Goal: Task Accomplishment & Management: Manage account settings

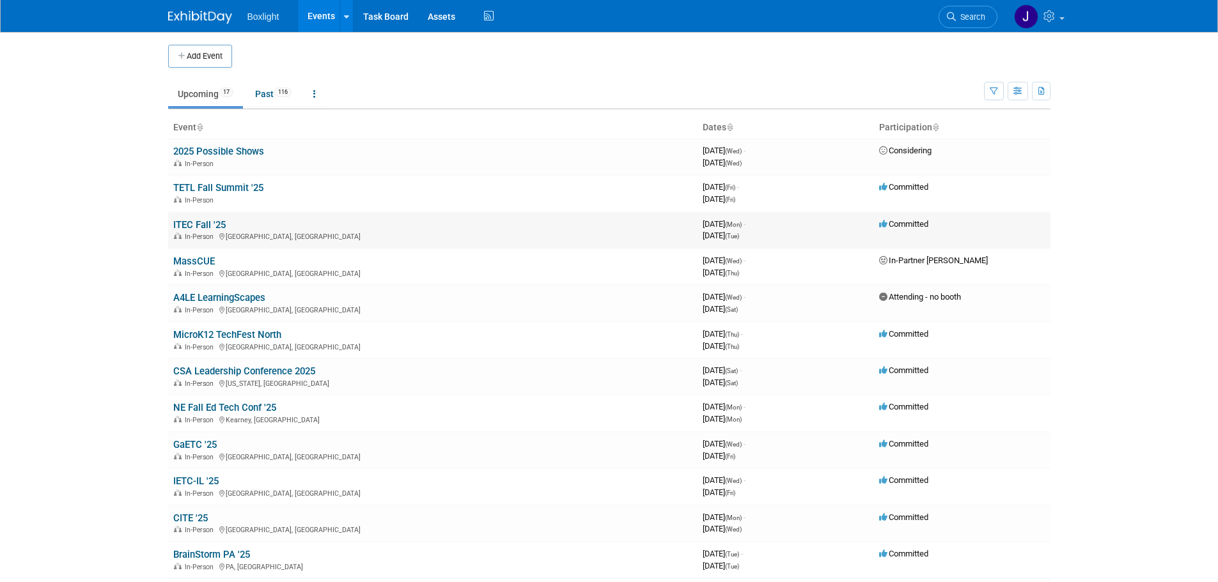
click at [201, 224] on link "ITEC Fall '25" at bounding box center [199, 225] width 52 height 12
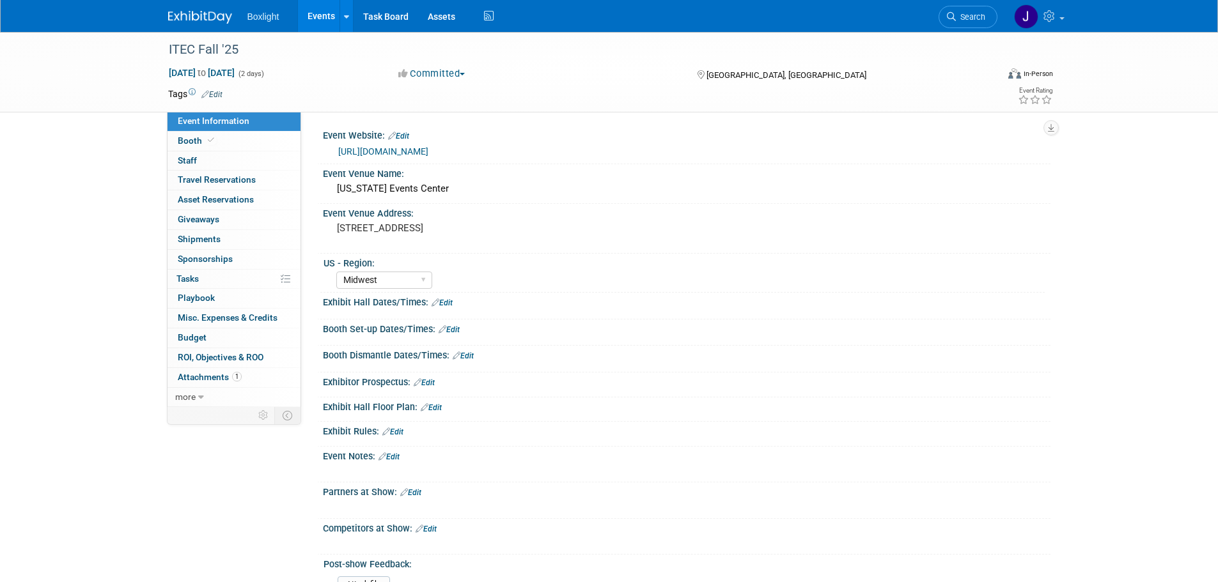
select select "Midwest"
click at [194, 159] on span "Staff 0" at bounding box center [187, 160] width 19 height 10
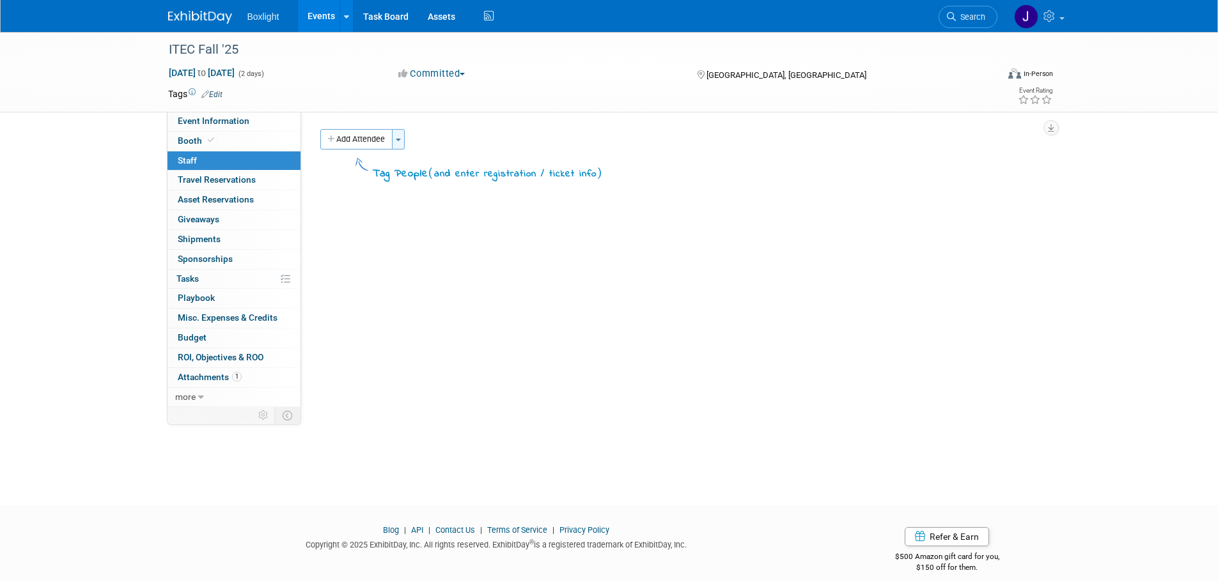
click at [396, 141] on button "Toggle Dropdown" at bounding box center [398, 139] width 13 height 20
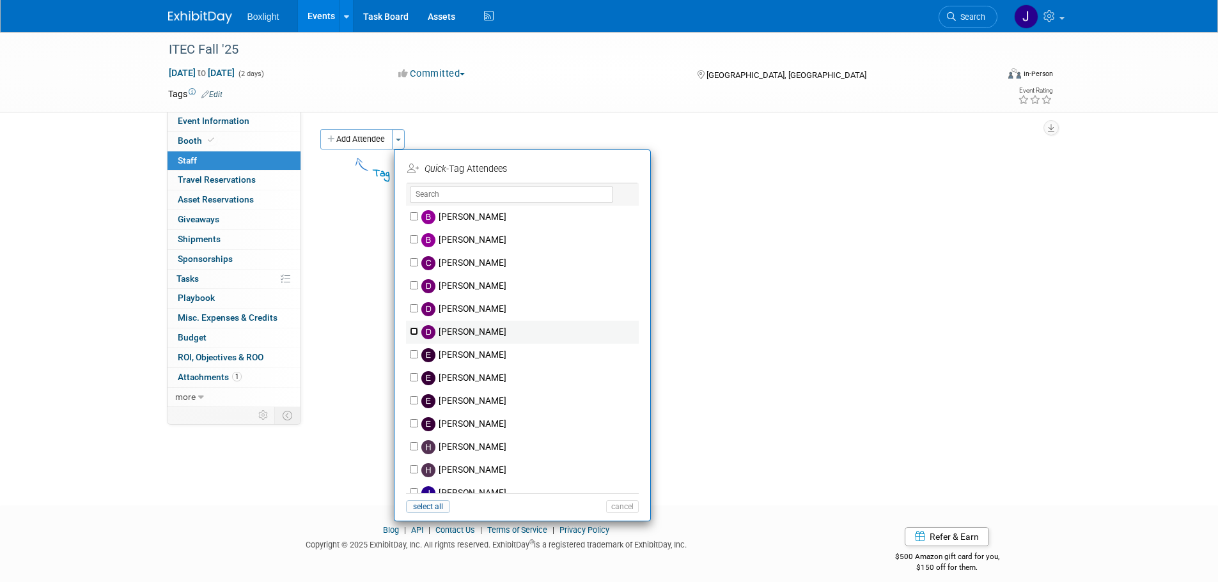
click at [411, 330] on input "Don Schroeder" at bounding box center [414, 331] width 8 height 8
checkbox input "true"
click at [626, 168] on button "Apply" at bounding box center [617, 169] width 39 height 19
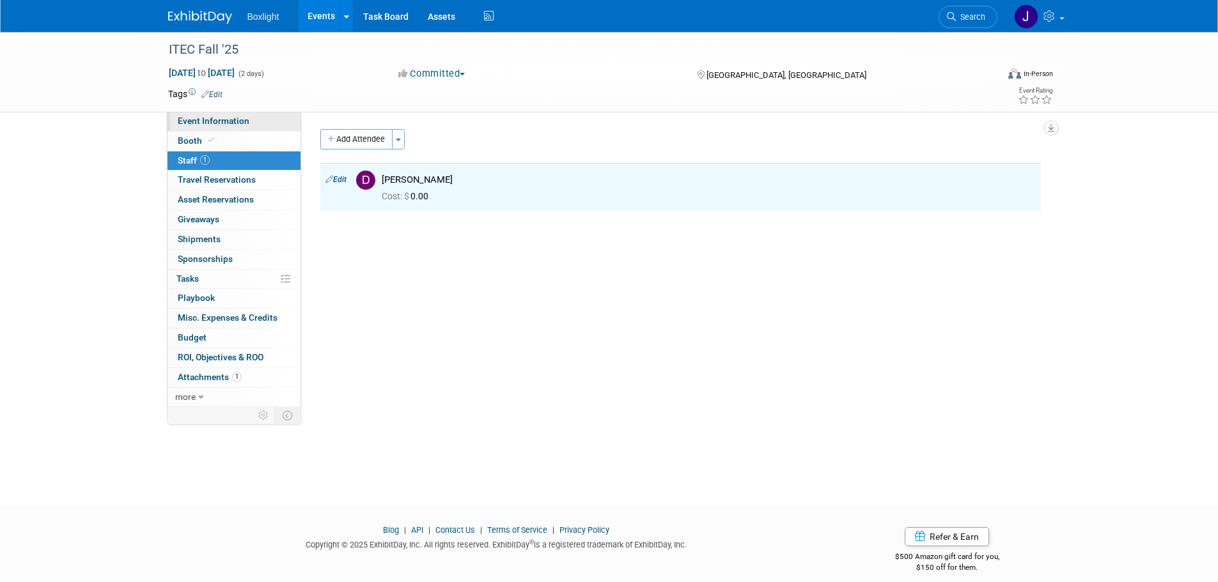
click at [216, 121] on span "Event Information" at bounding box center [214, 121] width 72 height 10
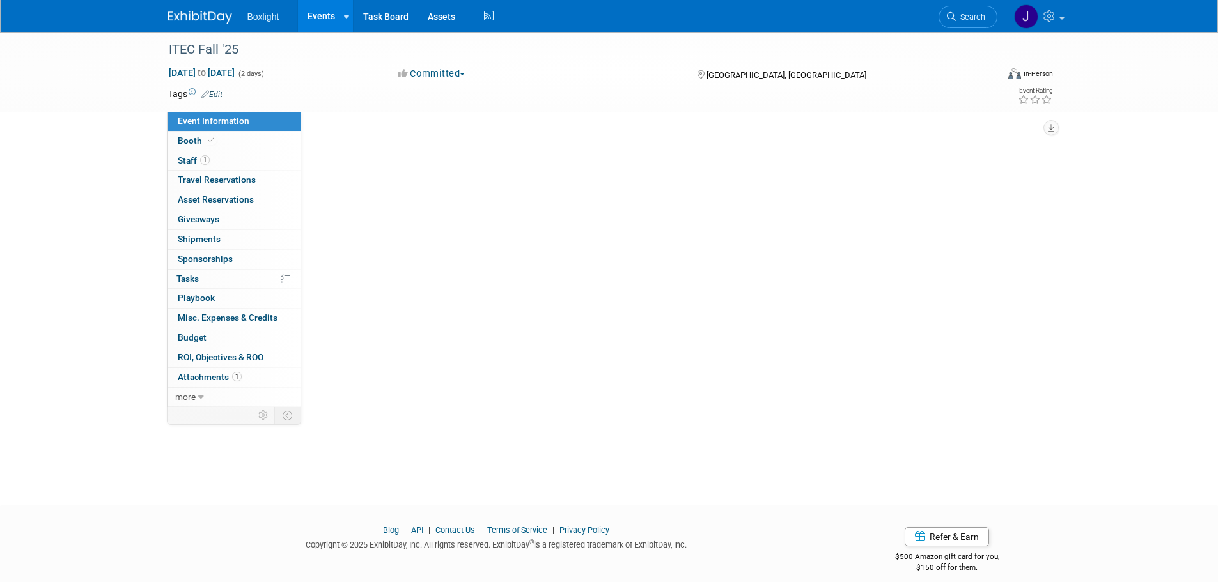
select select "Midwest"
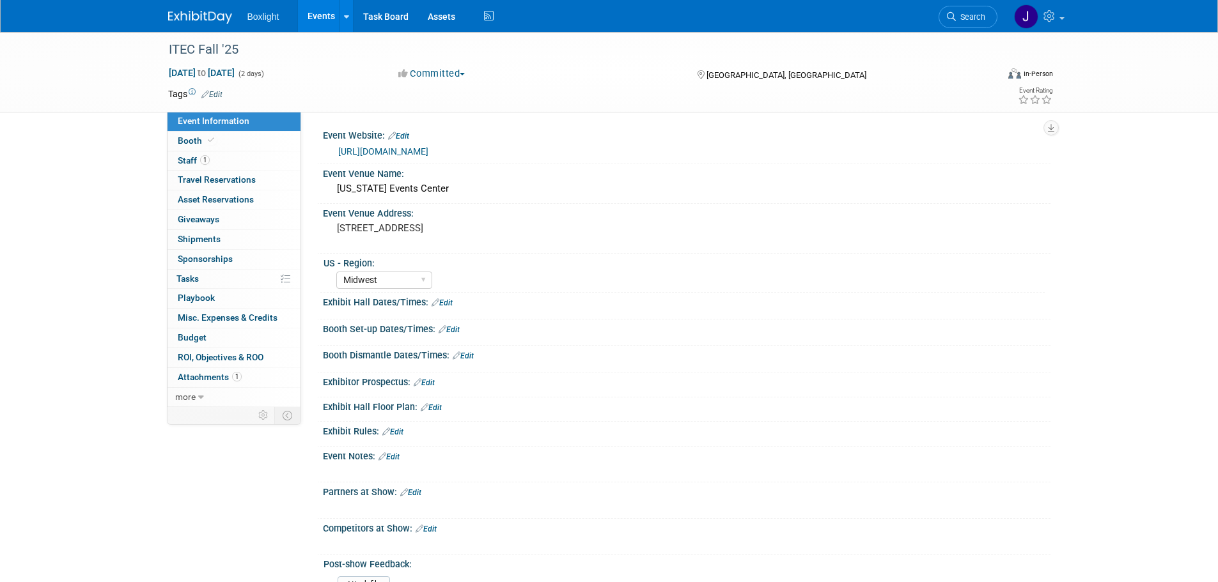
click at [451, 299] on link "Edit" at bounding box center [442, 303] width 21 height 9
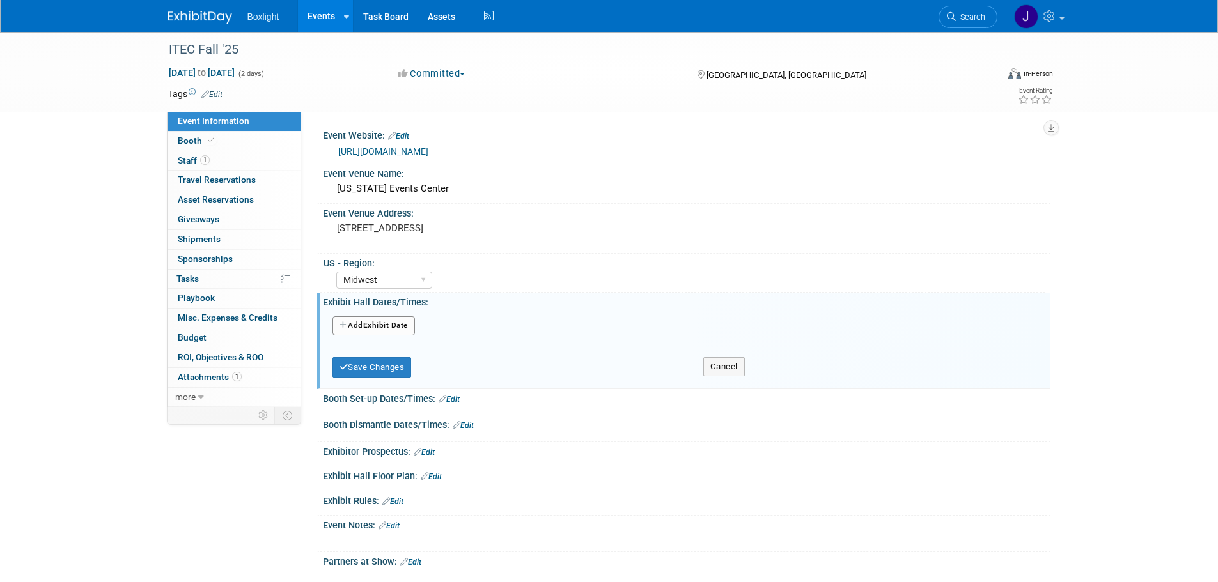
click at [377, 328] on button "Add Another Exhibit Date" at bounding box center [373, 325] width 82 height 19
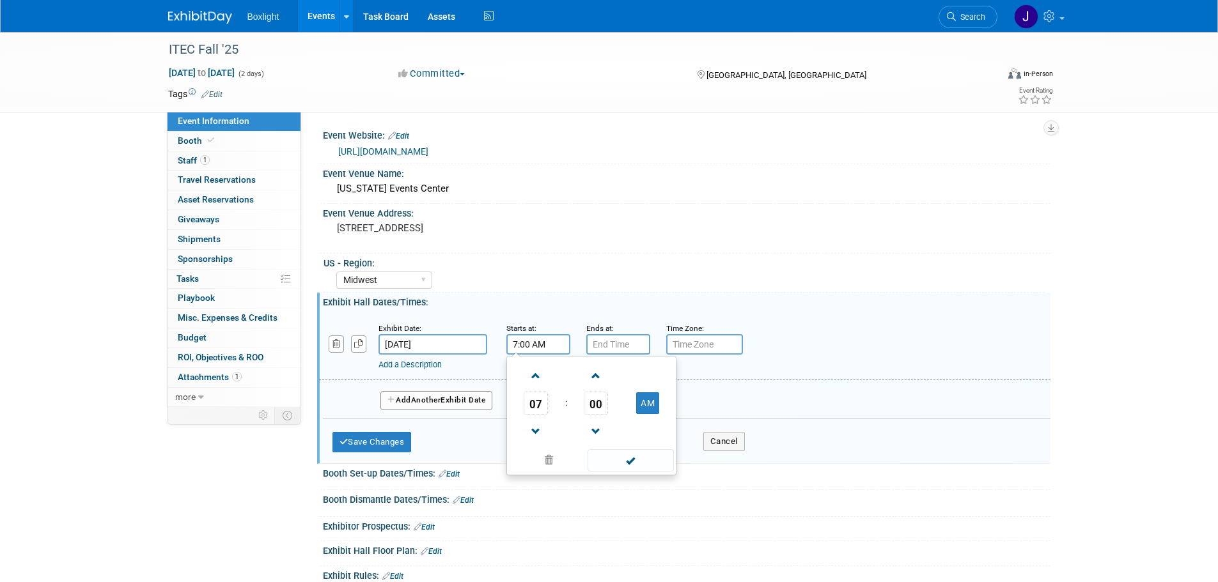
click at [542, 339] on input "7:00 AM" at bounding box center [538, 344] width 64 height 20
click at [531, 403] on span "07" at bounding box center [536, 403] width 24 height 23
click at [614, 437] on td "10" at bounding box center [611, 445] width 41 height 35
click at [591, 401] on span "00" at bounding box center [596, 403] width 24 height 23
click at [612, 414] on td "30" at bounding box center [611, 411] width 41 height 35
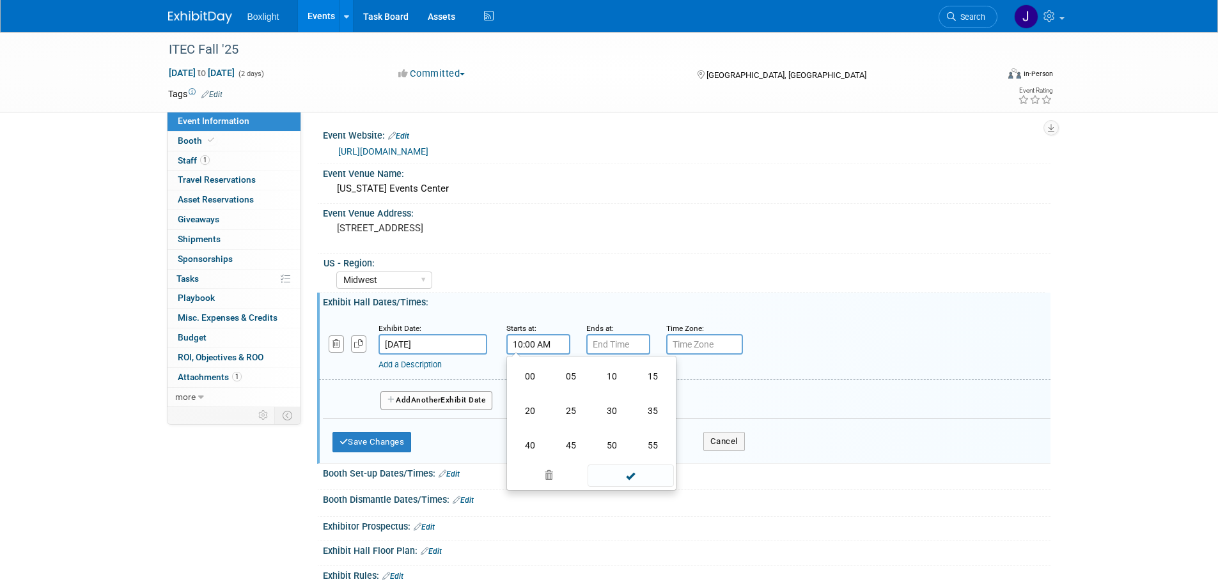
type input "10:30 AM"
click at [618, 460] on span at bounding box center [631, 460] width 86 height 22
click at [610, 348] on input "7:00 PM" at bounding box center [618, 344] width 64 height 20
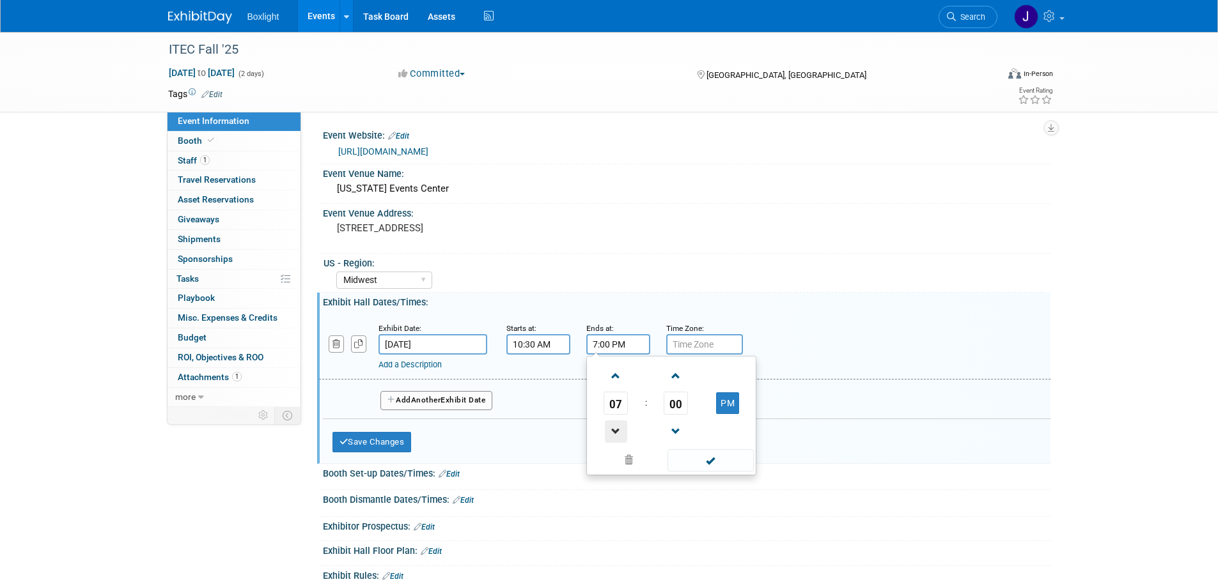
click at [612, 432] on span at bounding box center [616, 432] width 22 height 22
type input "6:00 PM"
click at [687, 461] on span at bounding box center [710, 460] width 86 height 22
click at [429, 401] on span "Another" at bounding box center [426, 400] width 30 height 9
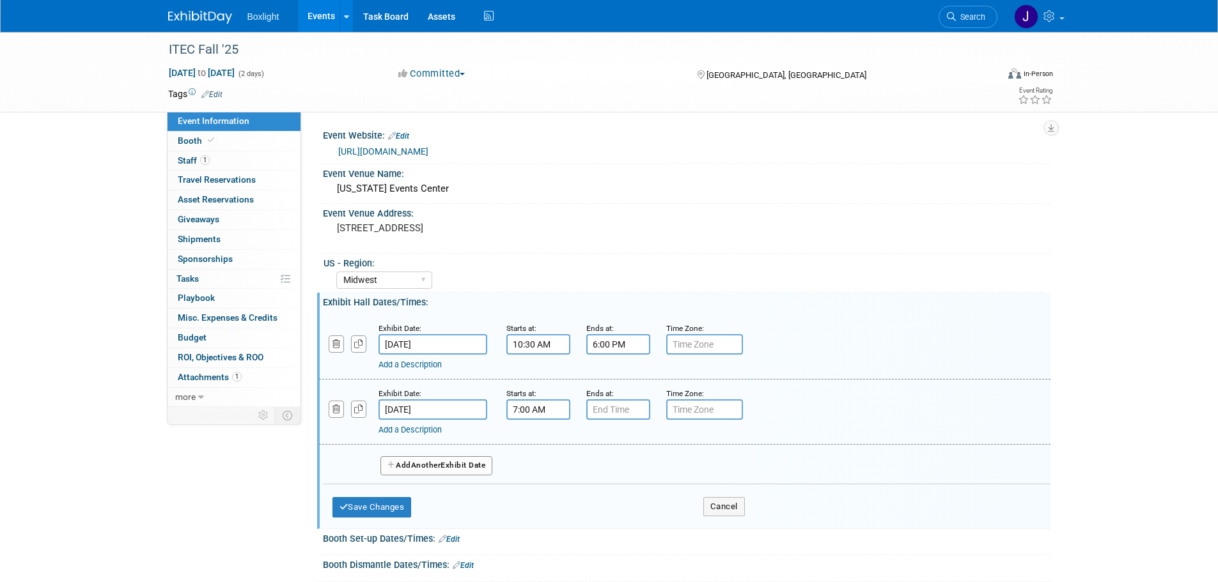
click at [540, 407] on input "7:00 AM" at bounding box center [538, 410] width 64 height 20
click at [535, 440] on span at bounding box center [536, 441] width 22 height 22
type input "8:00 AM"
click at [613, 410] on input "7:00 PM" at bounding box center [618, 410] width 64 height 20
click at [611, 463] on span "07" at bounding box center [615, 468] width 24 height 23
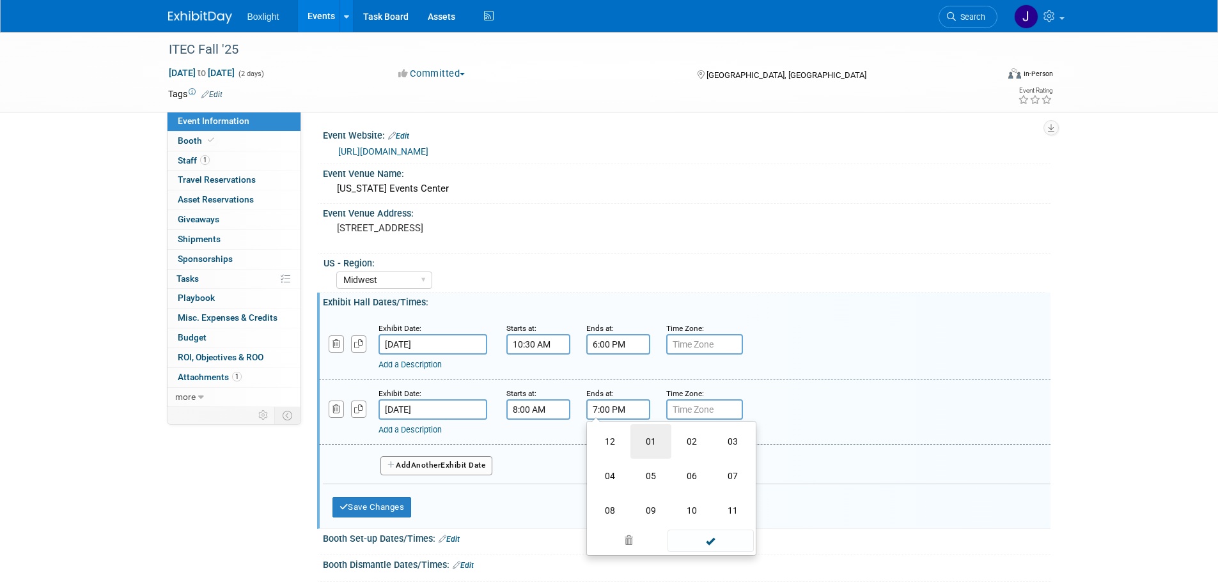
click at [646, 437] on td "01" at bounding box center [650, 441] width 41 height 35
type input "1:00 PM"
click at [706, 521] on span at bounding box center [710, 526] width 86 height 22
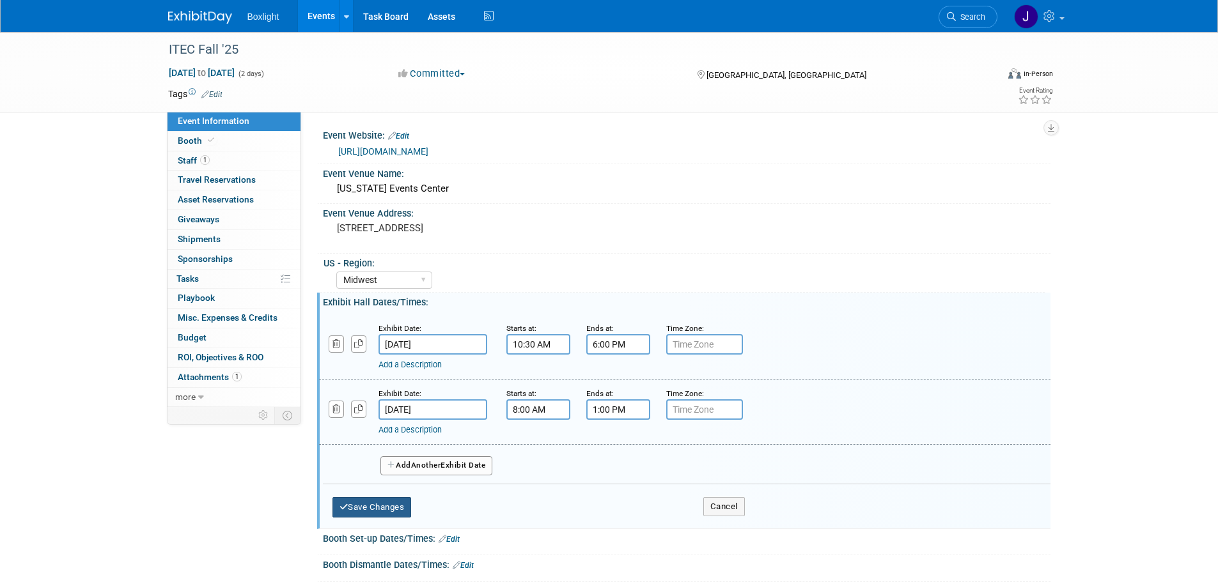
click at [395, 502] on button "Save Changes" at bounding box center [371, 507] width 79 height 20
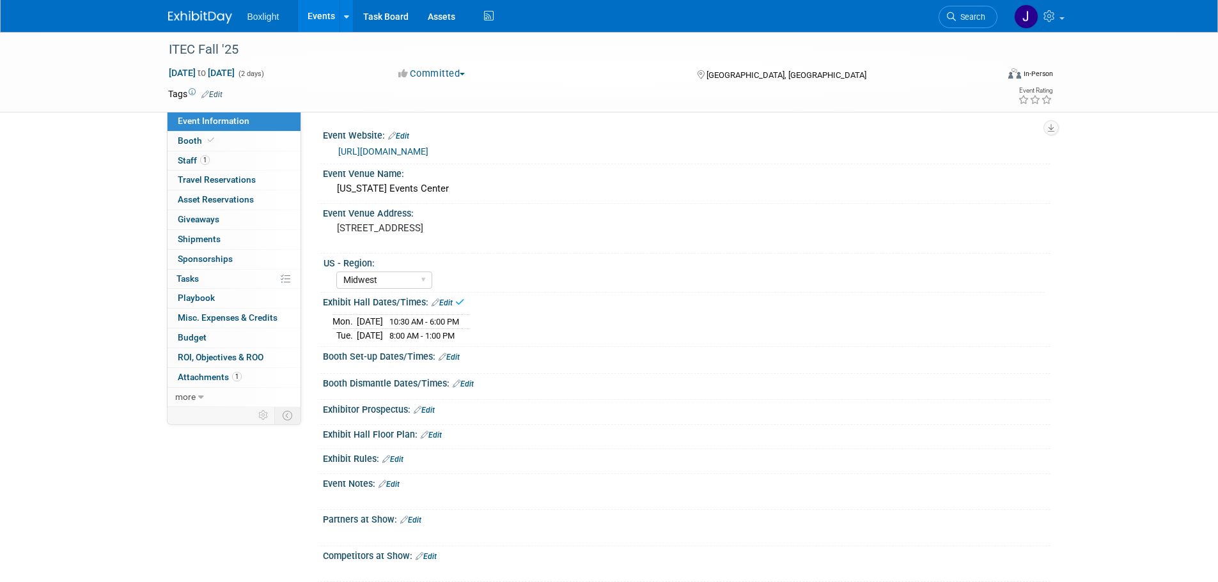
click at [455, 355] on link "Edit" at bounding box center [449, 357] width 21 height 9
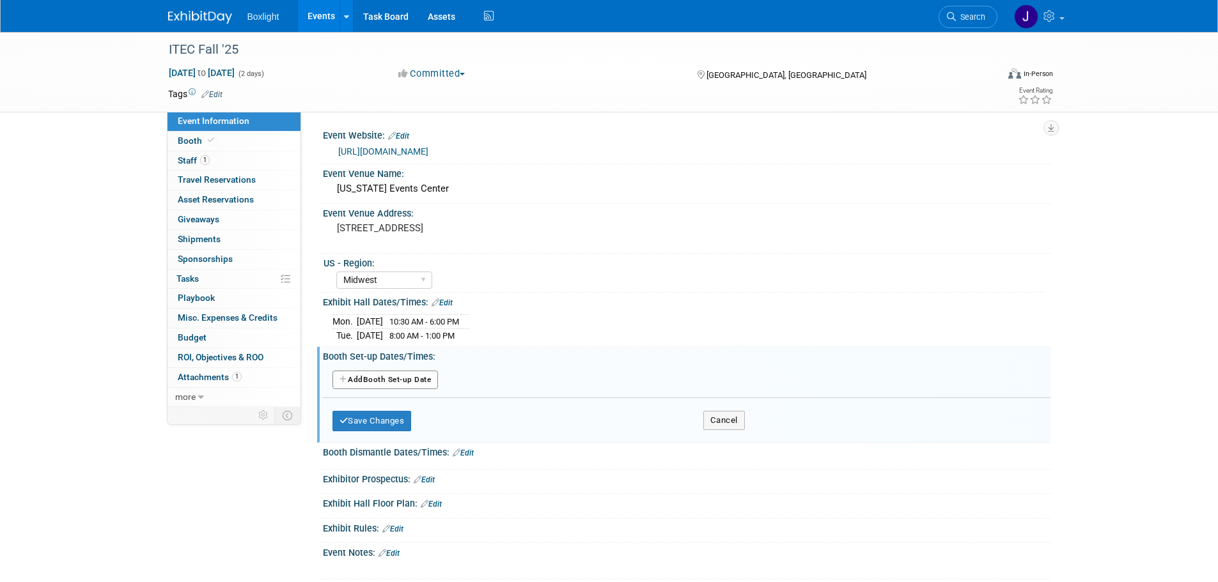
click at [390, 378] on button "Add Another Booth Set-up Date" at bounding box center [385, 380] width 106 height 19
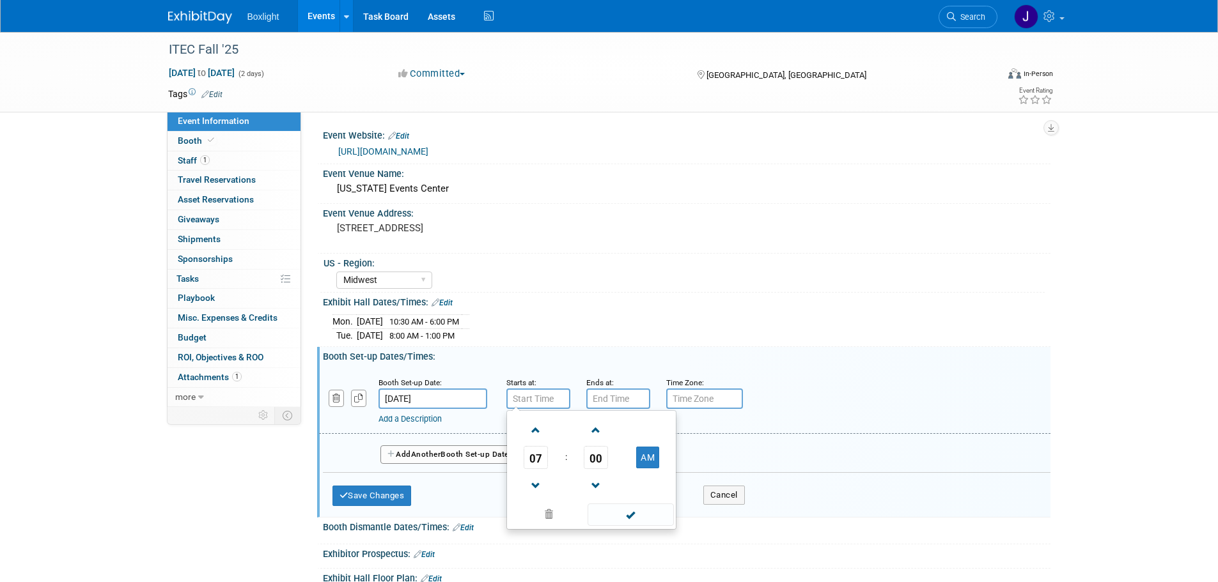
type input "7:00 AM"
click at [526, 394] on input "7:00 AM" at bounding box center [538, 399] width 64 height 20
click at [619, 395] on input "7:00 PM" at bounding box center [618, 399] width 64 height 20
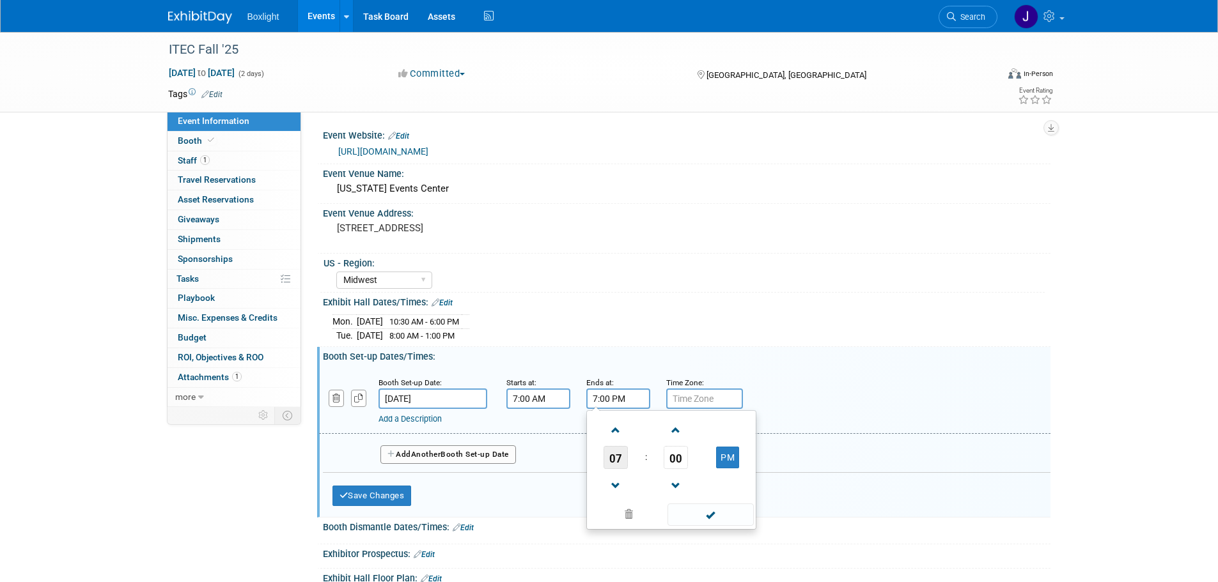
click at [616, 456] on span "07" at bounding box center [615, 457] width 24 height 23
drag, startPoint x: 697, startPoint y: 492, endPoint x: 685, endPoint y: 485, distance: 13.8
click at [693, 492] on td "10" at bounding box center [691, 500] width 41 height 35
click at [679, 456] on span "00" at bounding box center [676, 457] width 24 height 23
click at [692, 463] on td "30" at bounding box center [691, 465] width 41 height 35
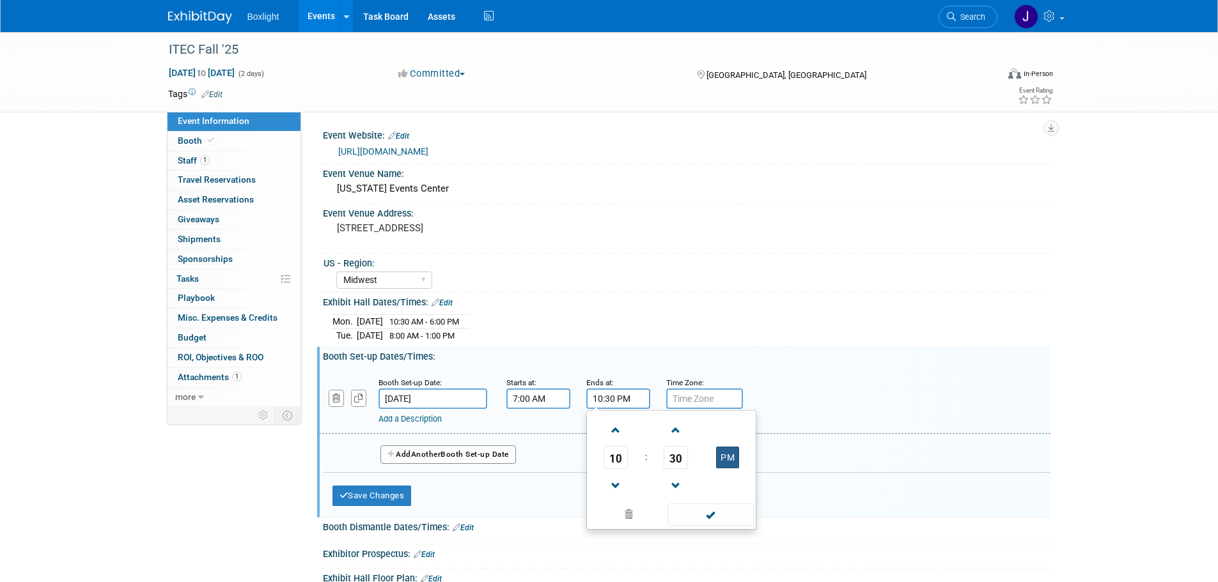
click at [722, 452] on button "PM" at bounding box center [727, 458] width 23 height 22
type input "10:30 AM"
click at [687, 513] on span at bounding box center [710, 515] width 86 height 22
click at [441, 450] on span "Another" at bounding box center [426, 454] width 30 height 9
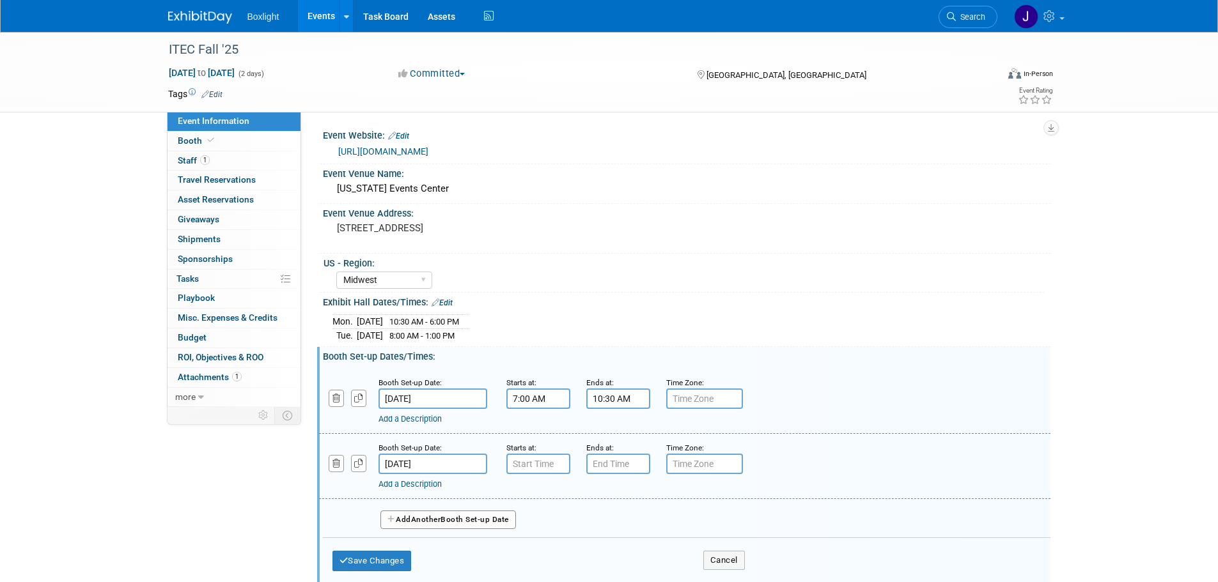
click at [439, 460] on input "Oct 14, 2025" at bounding box center [432, 464] width 109 height 20
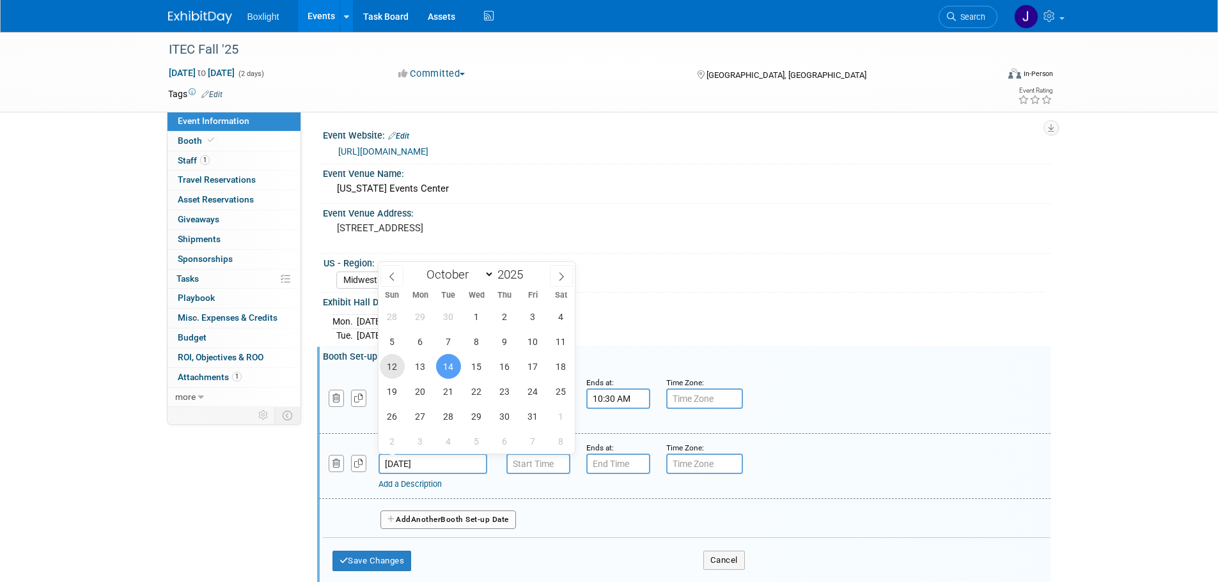
click at [395, 362] on span "12" at bounding box center [392, 366] width 25 height 25
type input "Oct 12, 2025"
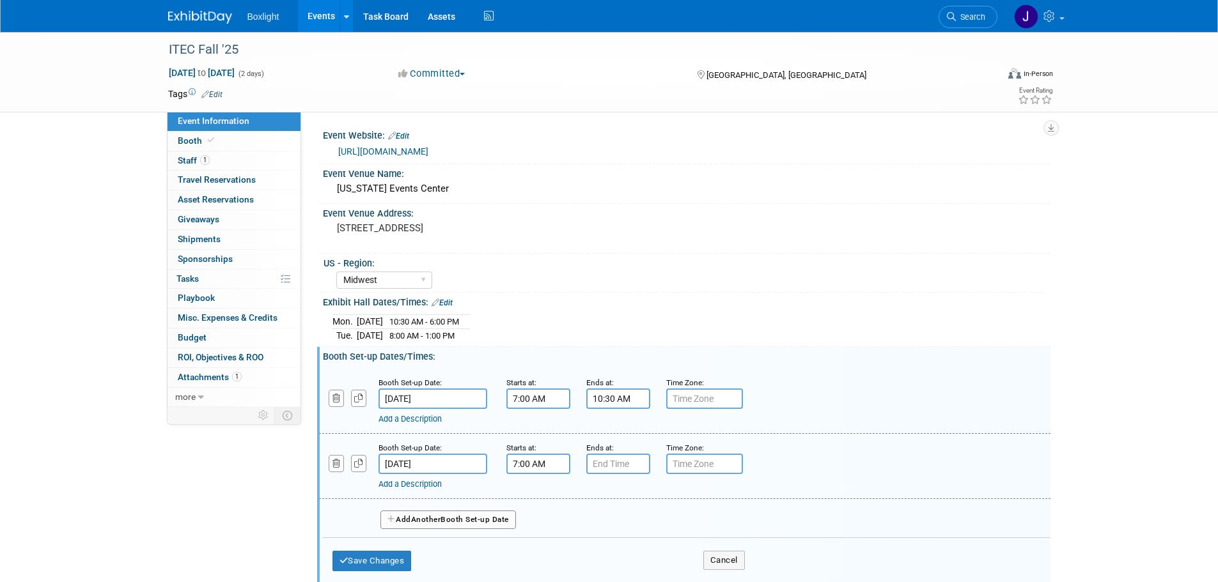
click at [549, 465] on input "7:00 AM" at bounding box center [538, 464] width 64 height 20
click at [531, 525] on span "07" at bounding box center [536, 522] width 24 height 23
click at [530, 490] on td "12" at bounding box center [530, 496] width 41 height 35
click at [649, 518] on button "AM" at bounding box center [647, 523] width 23 height 22
type input "12:00 PM"
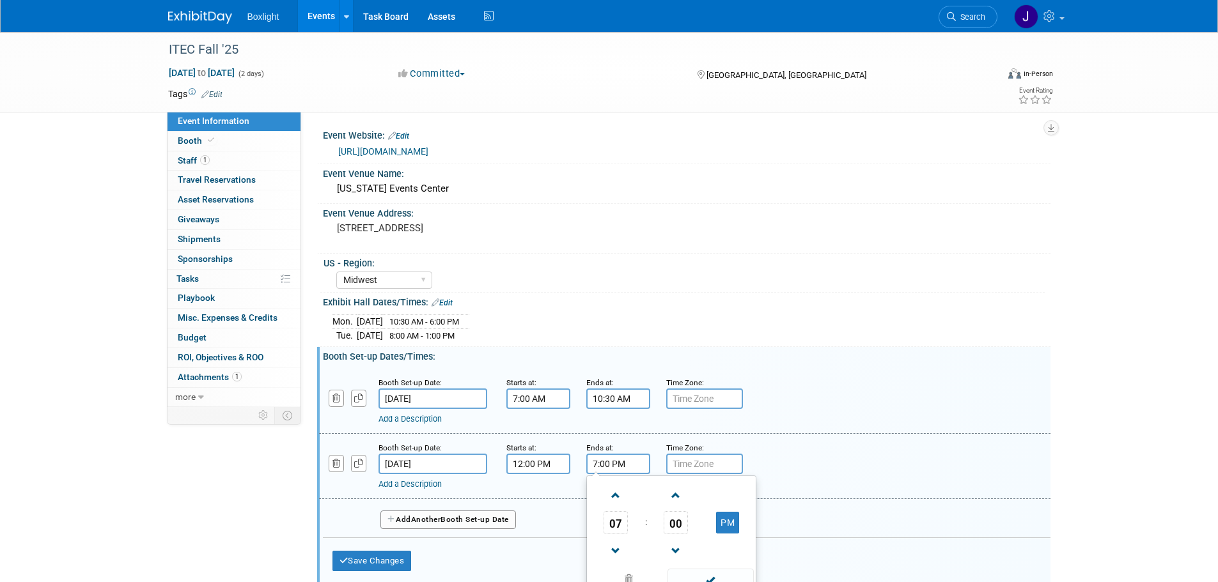
click at [628, 468] on input "7:00 PM" at bounding box center [618, 464] width 64 height 20
click at [619, 545] on span at bounding box center [616, 551] width 22 height 22
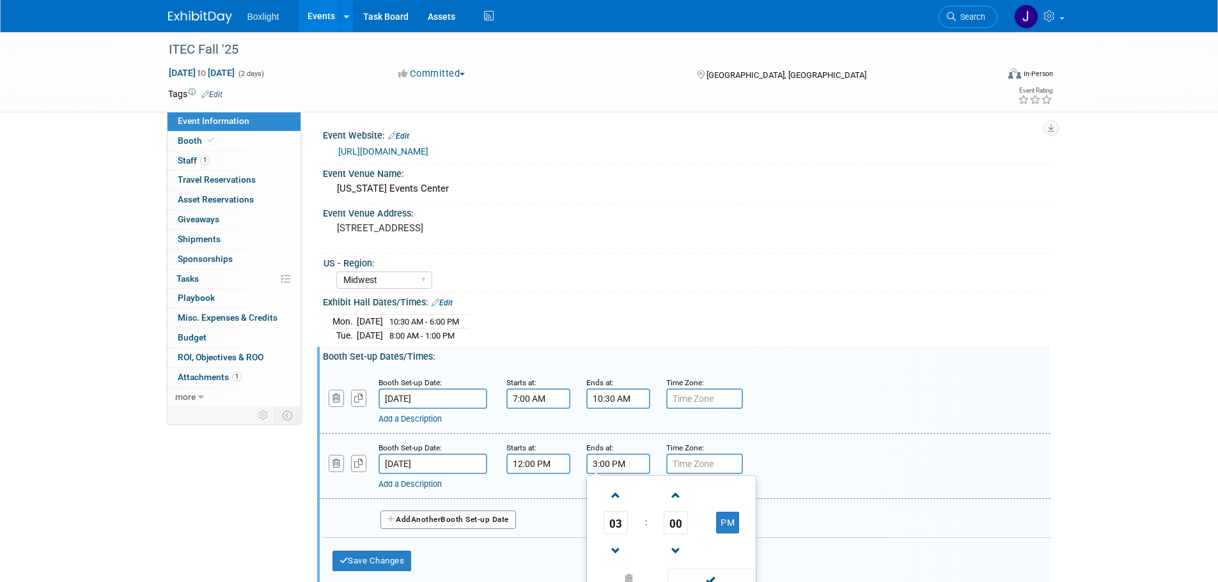
click at [701, 576] on span at bounding box center [710, 580] width 86 height 22
click at [617, 458] on input "3:00 PM" at bounding box center [618, 464] width 64 height 20
click at [614, 497] on span at bounding box center [616, 496] width 22 height 22
type input "4:00 PM"
drag, startPoint x: 711, startPoint y: 580, endPoint x: 677, endPoint y: 570, distance: 35.4
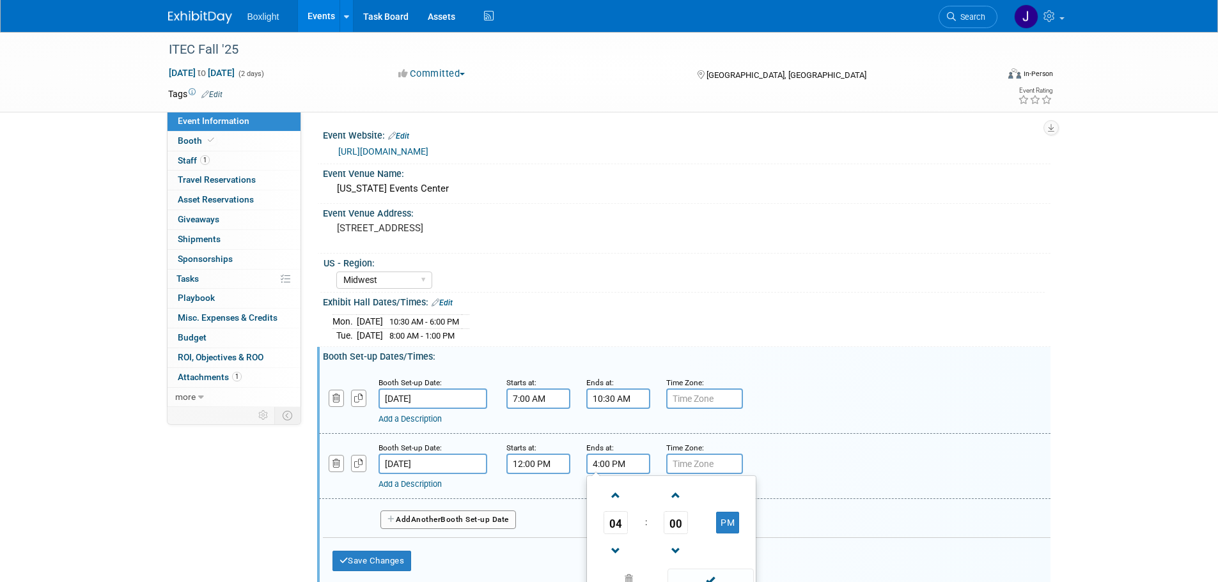
click at [709, 580] on span at bounding box center [710, 580] width 86 height 22
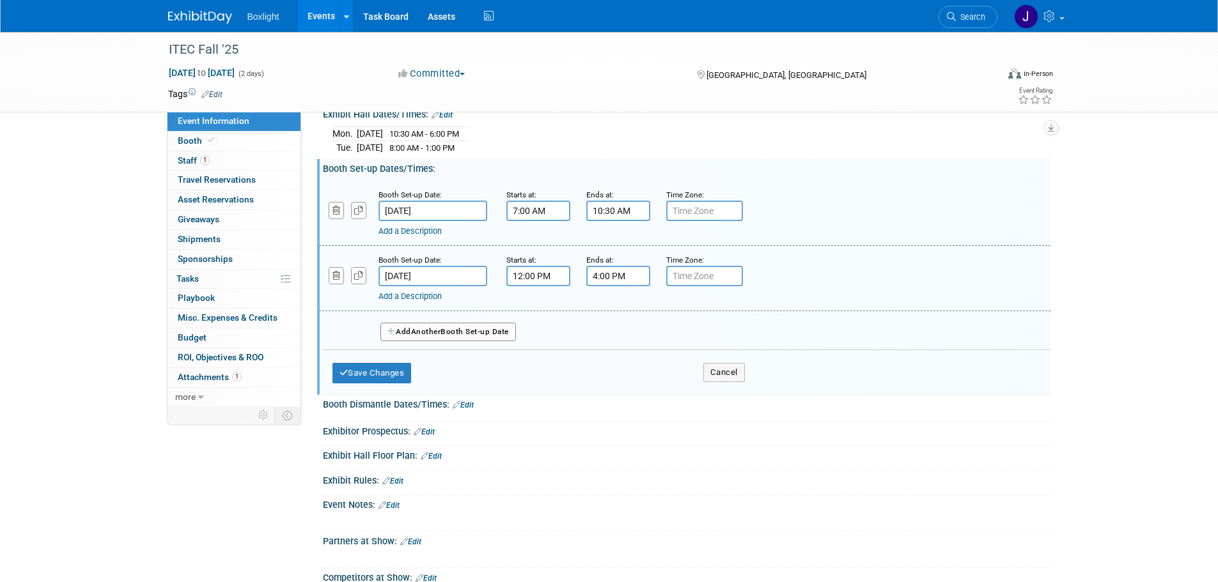
scroll to position [256, 0]
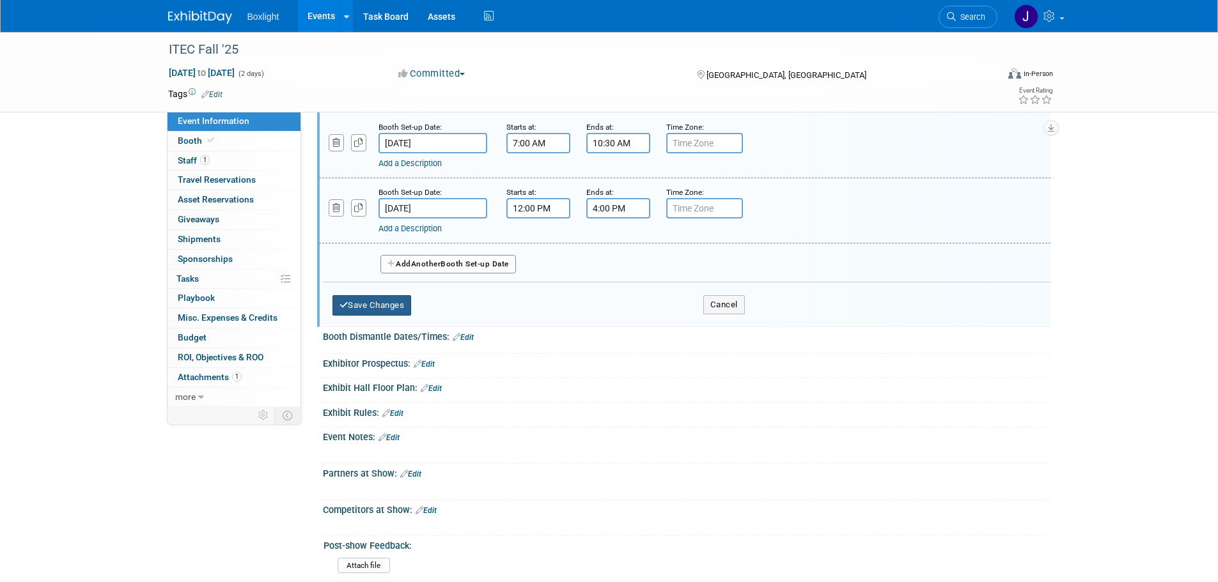
click at [375, 313] on button "Save Changes" at bounding box center [371, 305] width 79 height 20
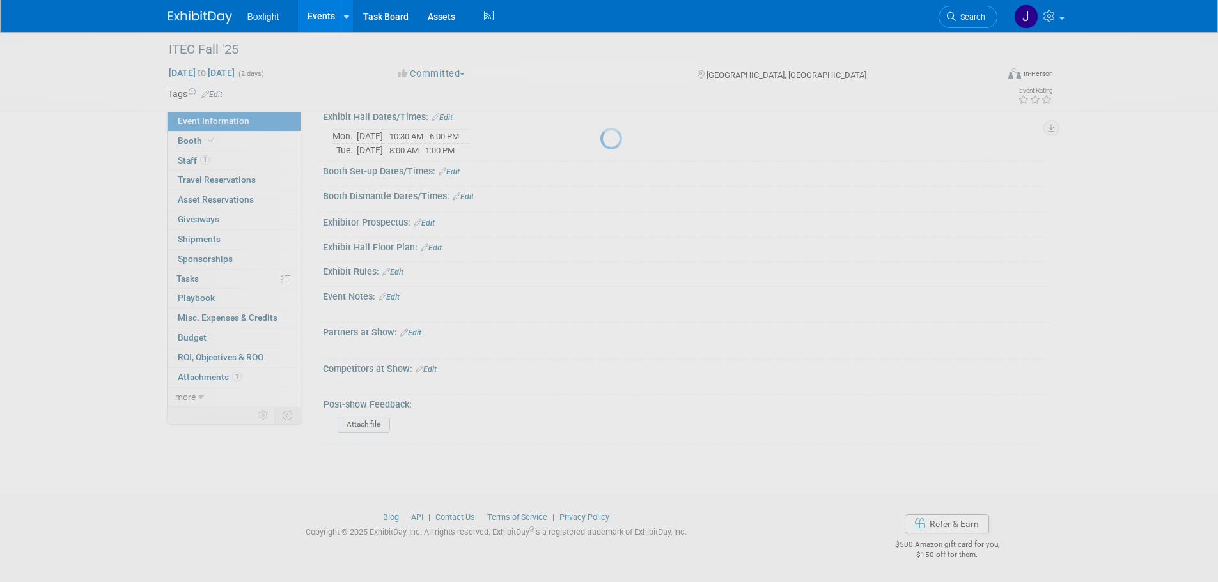
scroll to position [183, 0]
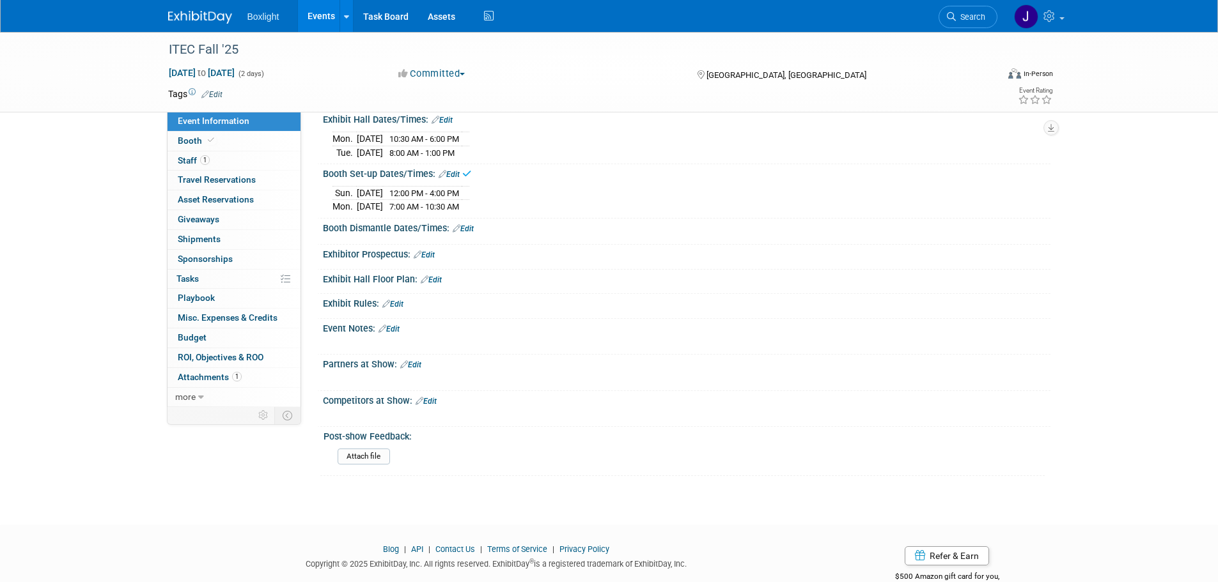
click at [469, 226] on link "Edit" at bounding box center [463, 228] width 21 height 9
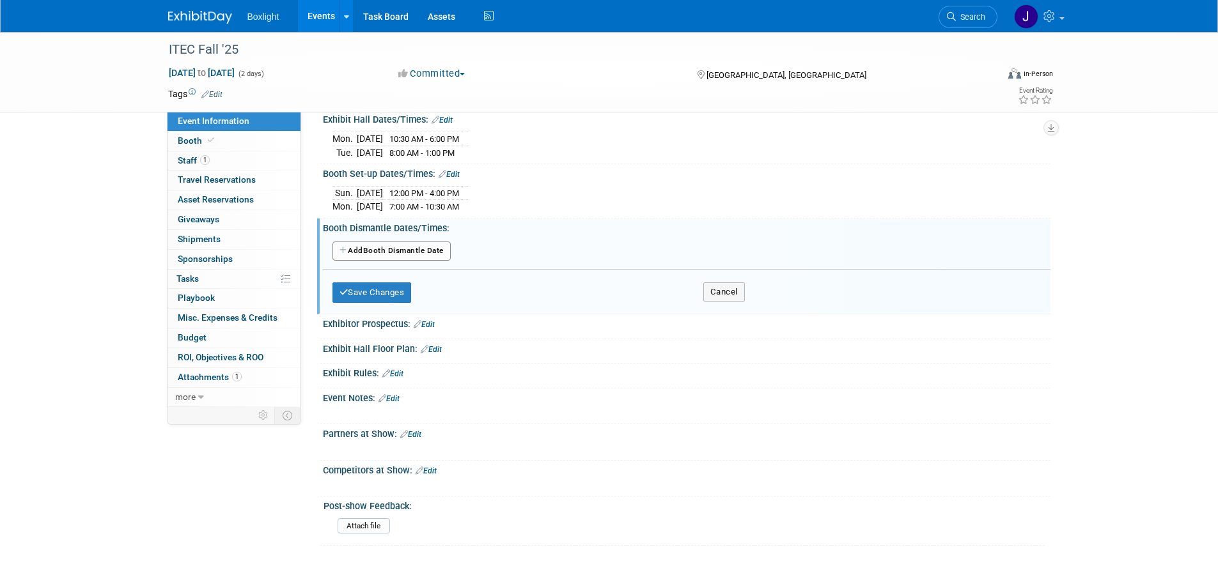
click at [362, 254] on button "Add Another Booth Dismantle Date" at bounding box center [391, 251] width 118 height 19
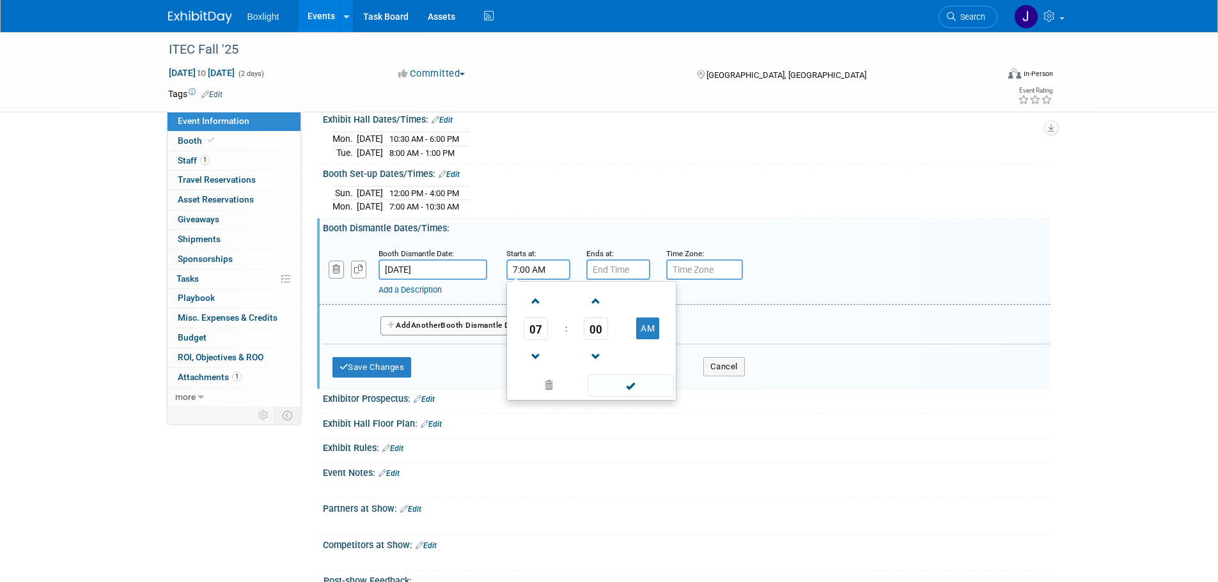
click at [543, 268] on input "7:00 AM" at bounding box center [538, 270] width 64 height 20
click at [530, 332] on span "07" at bounding box center [536, 328] width 24 height 23
click at [571, 301] on td "01" at bounding box center [570, 301] width 41 height 35
click at [654, 321] on button "AM" at bounding box center [647, 329] width 23 height 22
type input "1:00 PM"
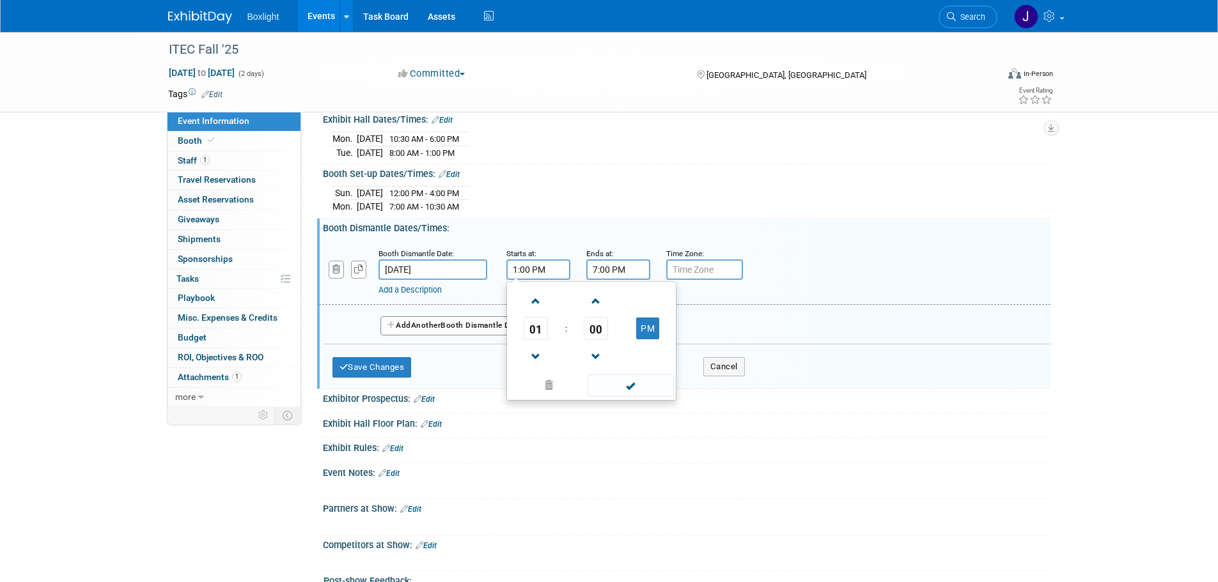
click at [629, 269] on input "7:00 PM" at bounding box center [618, 270] width 64 height 20
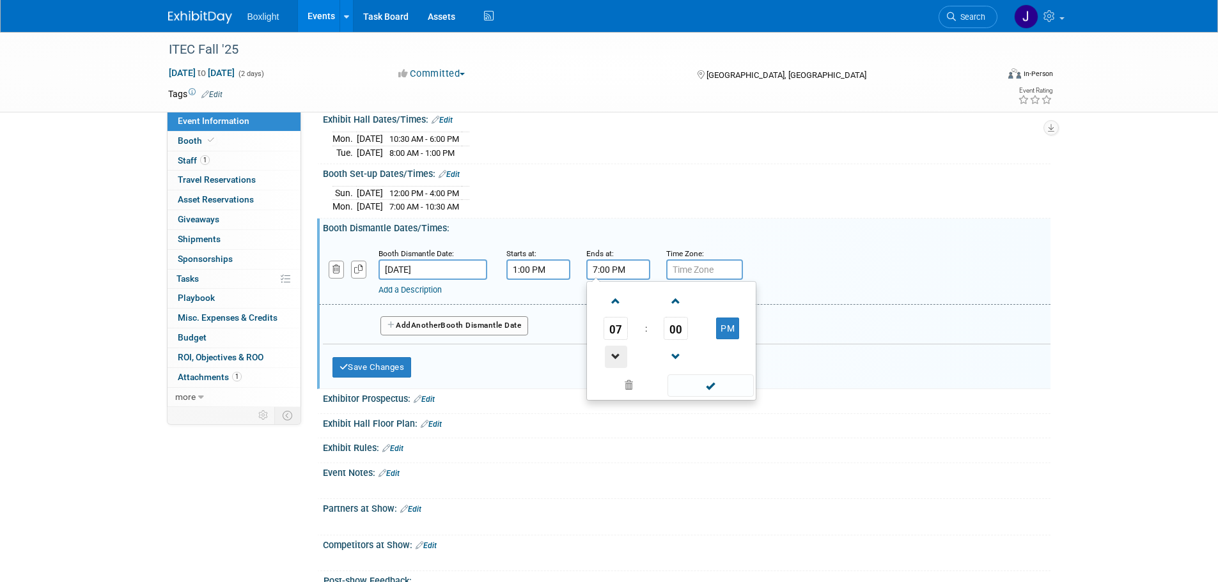
click at [614, 351] on span at bounding box center [616, 357] width 22 height 22
click at [614, 352] on span at bounding box center [616, 357] width 22 height 22
type input "4:00 PM"
click at [689, 377] on span at bounding box center [710, 386] width 86 height 22
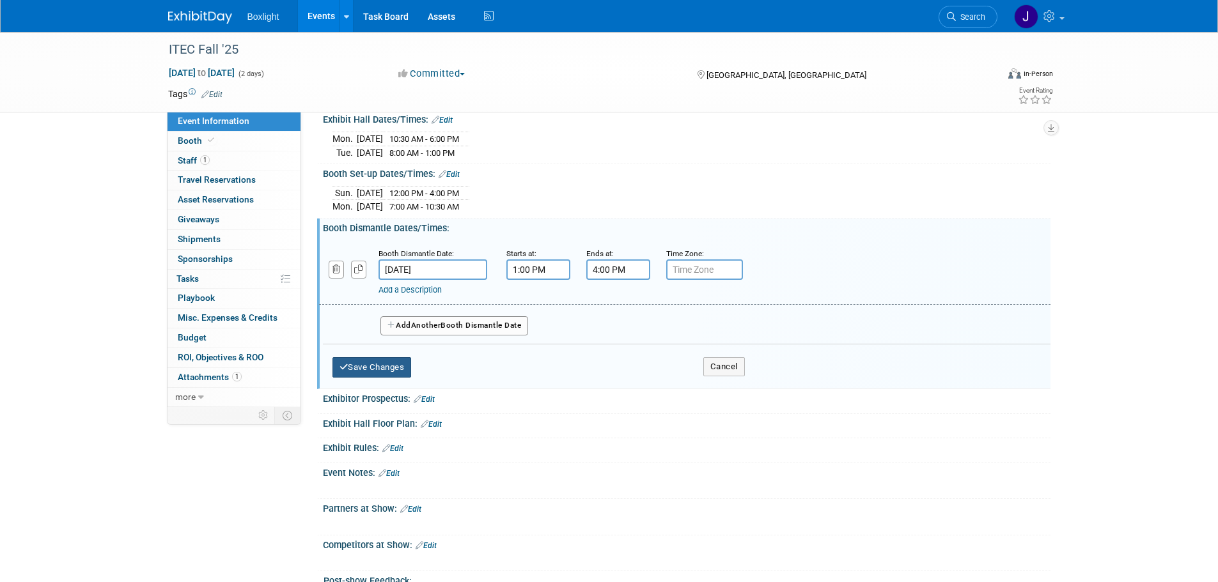
drag, startPoint x: 380, startPoint y: 362, endPoint x: 380, endPoint y: 353, distance: 9.6
click at [380, 362] on button "Save Changes" at bounding box center [371, 367] width 79 height 20
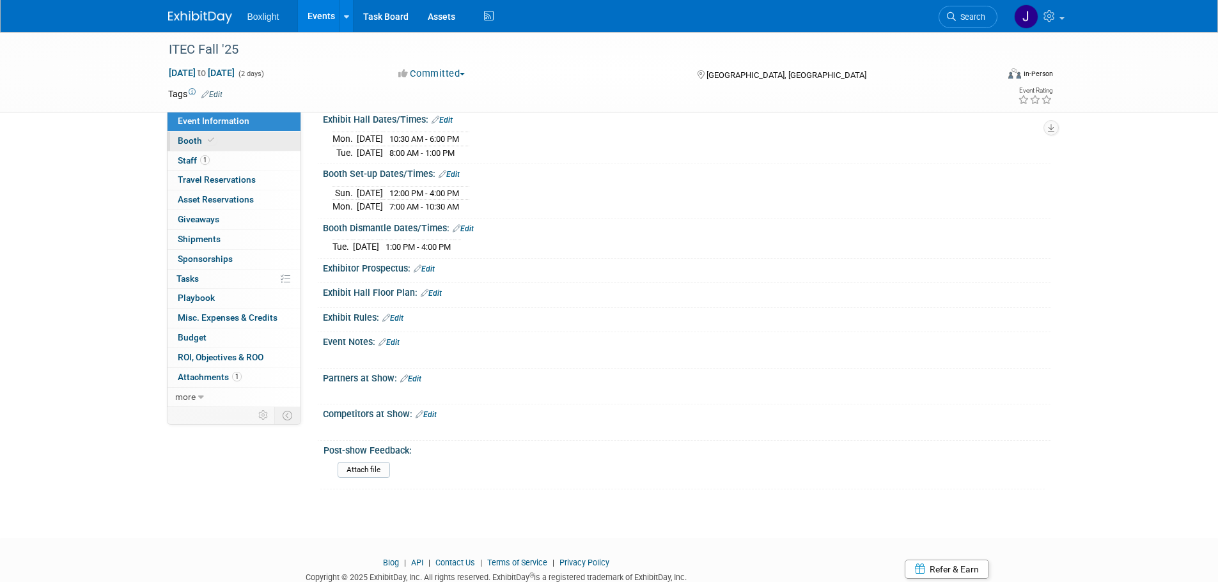
click at [179, 137] on span "Booth" at bounding box center [197, 141] width 39 height 10
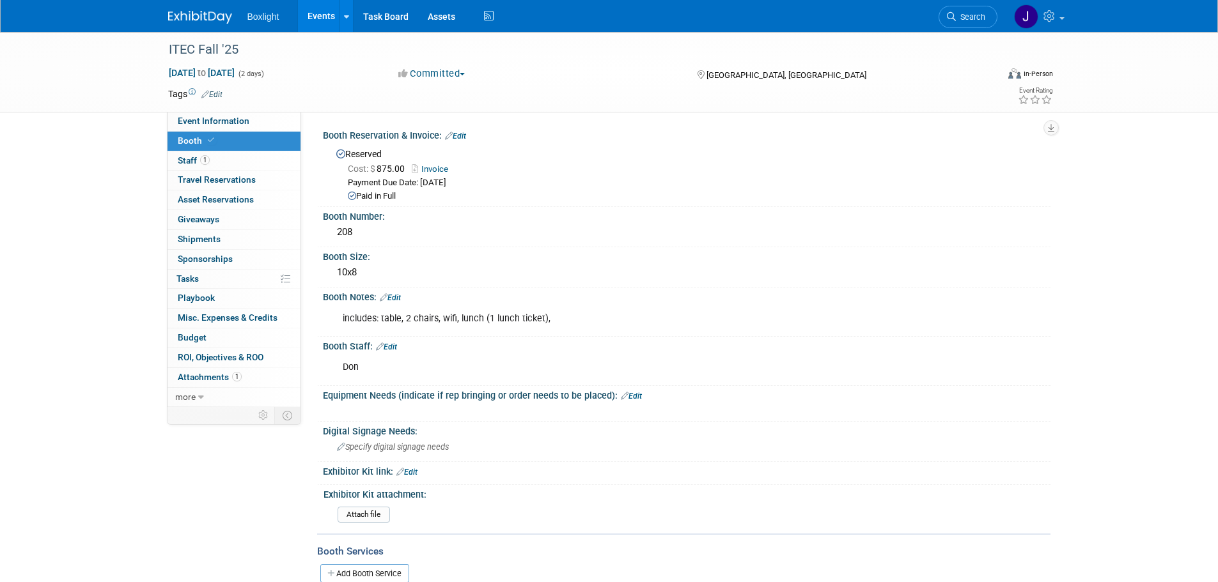
click at [379, 315] on div "includes: table, 2 chairs, wifi, lunch (1 lunch ticket)," at bounding box center [622, 319] width 576 height 26
click at [397, 299] on link "Edit" at bounding box center [390, 297] width 21 height 9
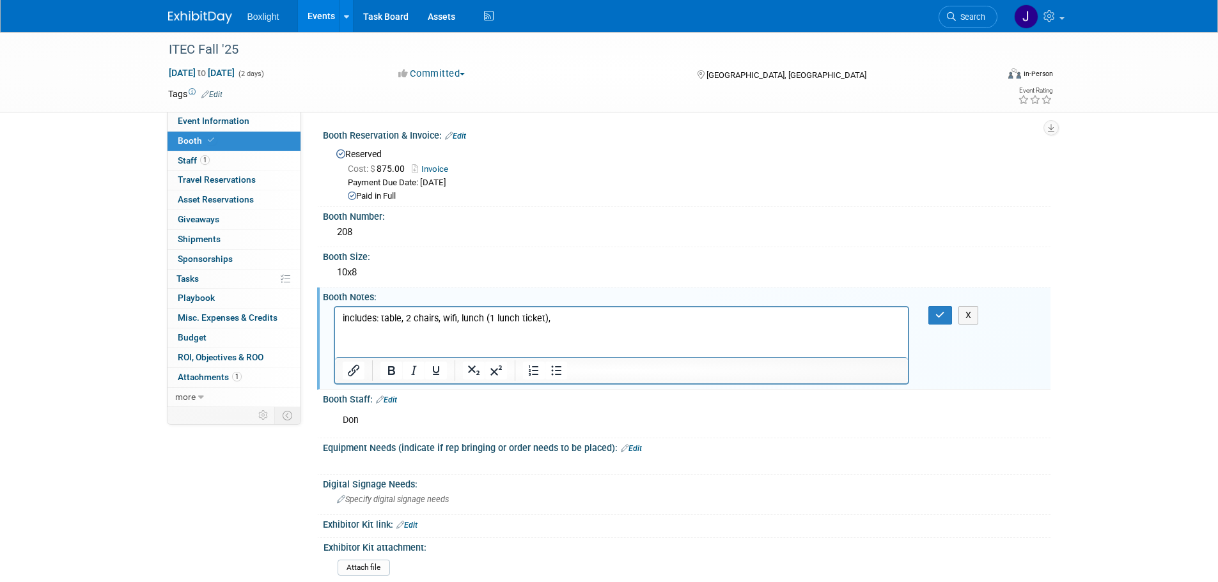
click at [380, 317] on p "includes: table, 2 chairs, wifi, lunch (1 lunch ticket)," at bounding box center [621, 318] width 559 height 13
click at [938, 321] on button "button" at bounding box center [940, 315] width 24 height 19
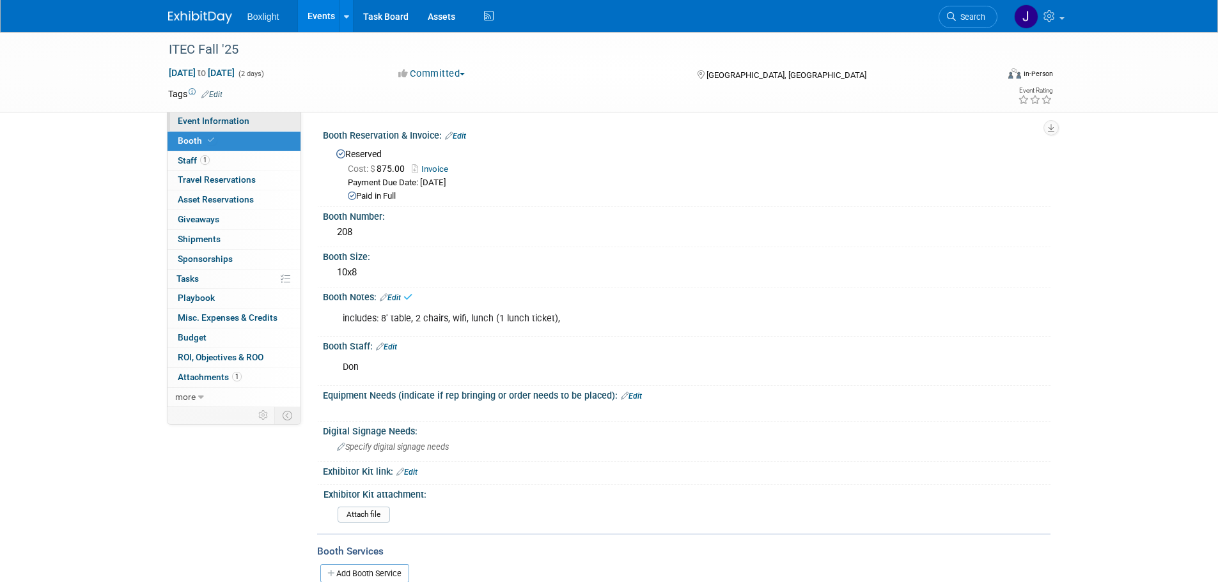
click at [185, 124] on span "Event Information" at bounding box center [214, 121] width 72 height 10
select select "Midwest"
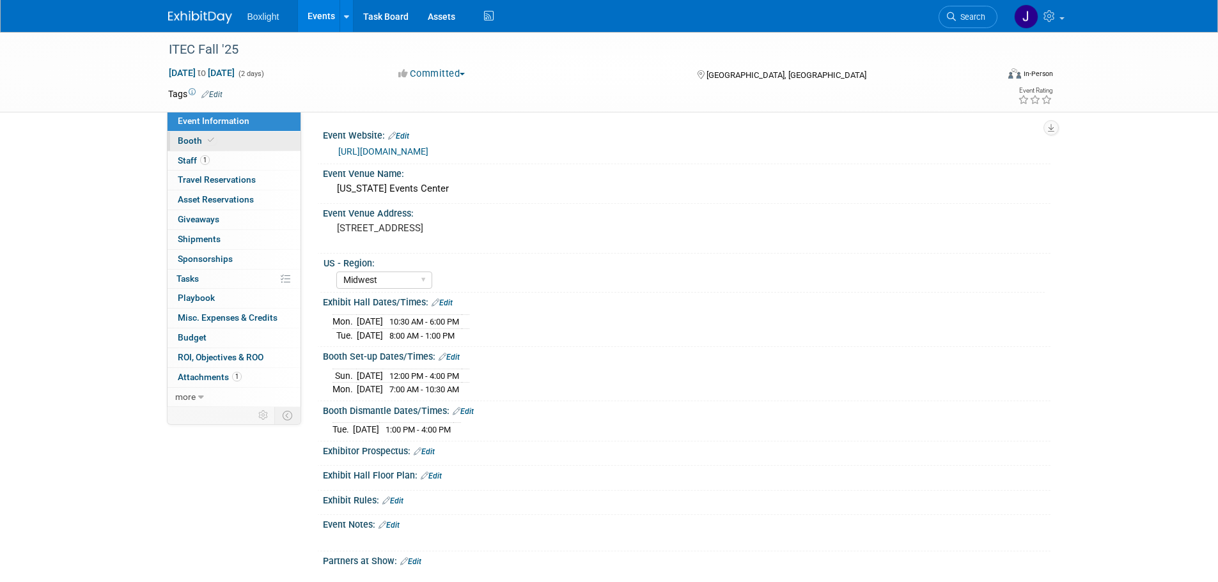
click at [210, 140] on icon at bounding box center [211, 140] width 6 height 7
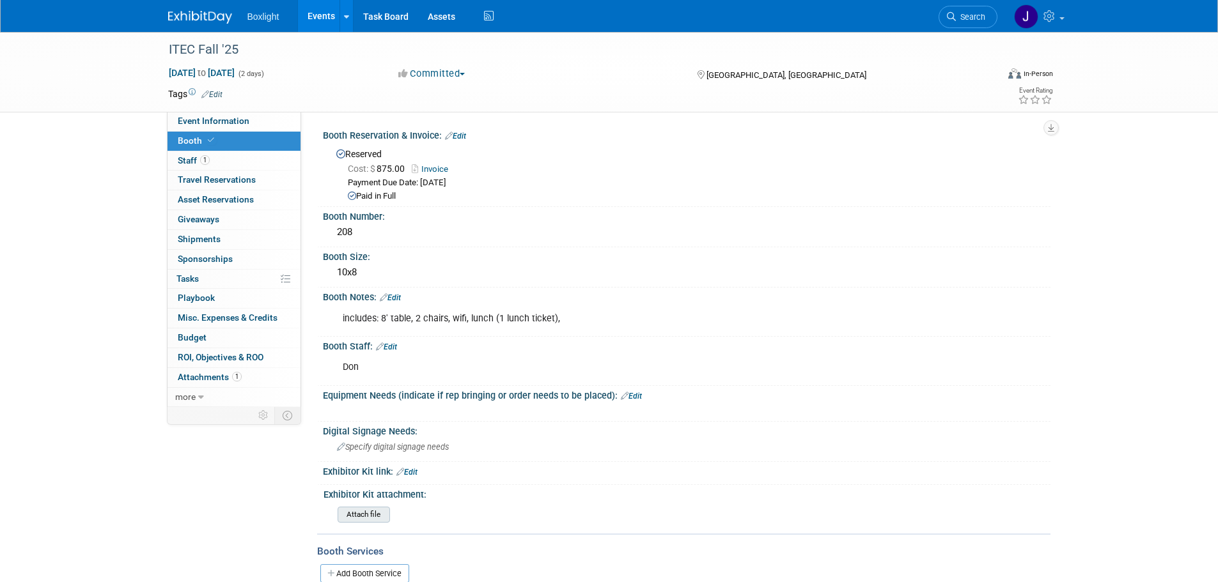
click at [354, 510] on input "file" at bounding box center [302, 515] width 174 height 15
drag, startPoint x: 36, startPoint y: 143, endPoint x: 54, endPoint y: 114, distance: 33.5
drag, startPoint x: 54, startPoint y: 114, endPoint x: 31, endPoint y: 66, distance: 53.2
click at [31, 66] on div "ITEC Fall '25 Oct 13, 2025 to Oct 14, 2025 (2 days) Oct 13, 2025 to Oct 14, 202…" at bounding box center [609, 72] width 1218 height 81
click at [208, 119] on span "Event Information" at bounding box center [214, 121] width 72 height 10
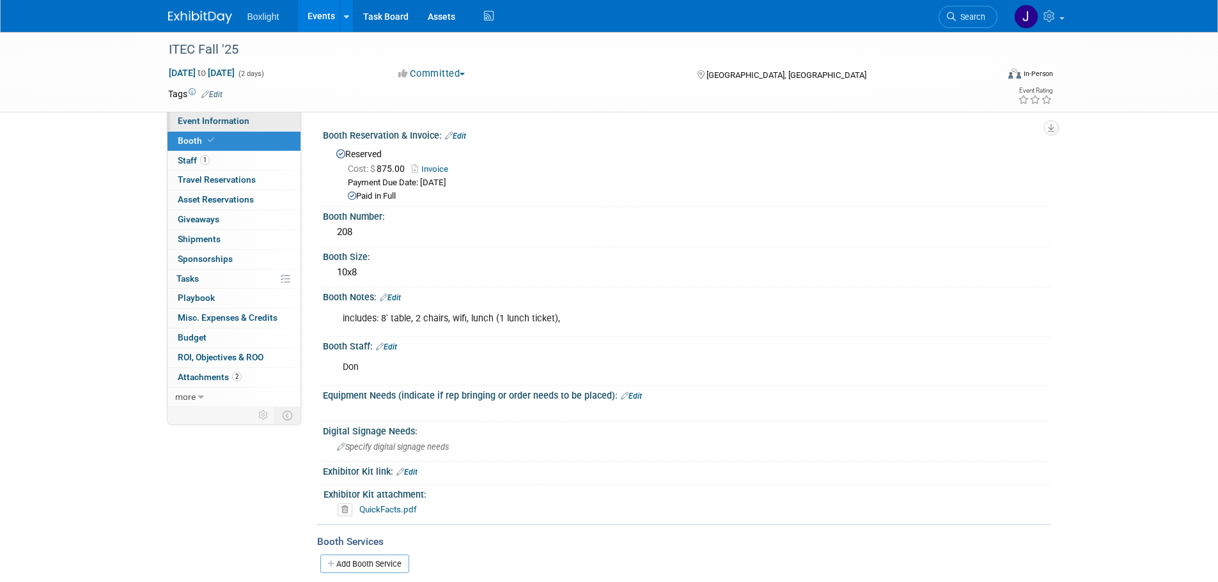
select select "Midwest"
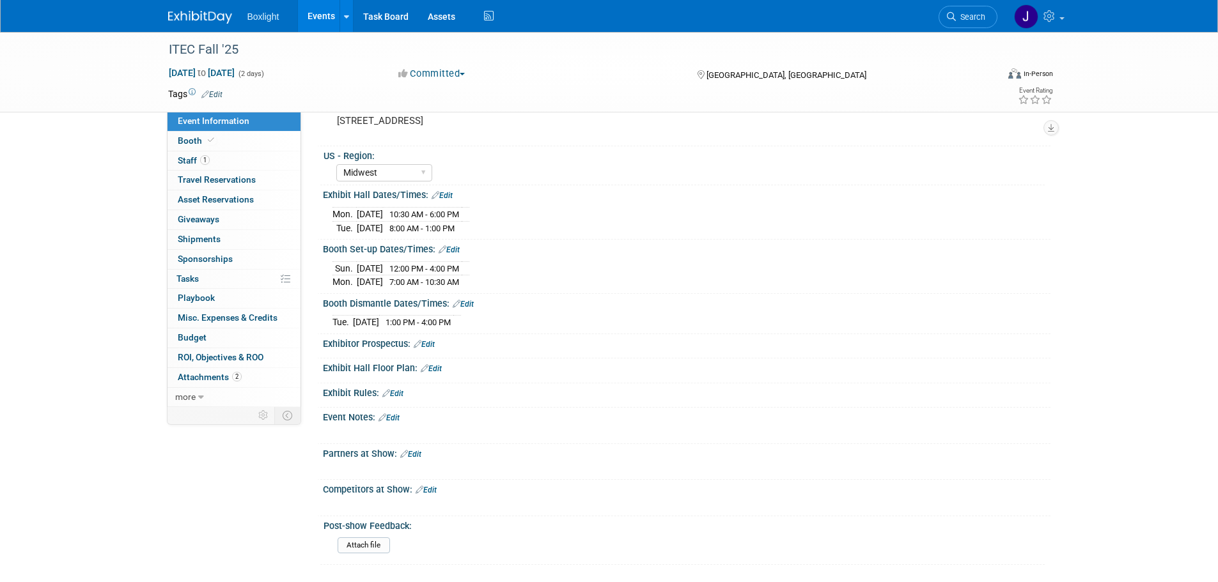
scroll to position [128, 0]
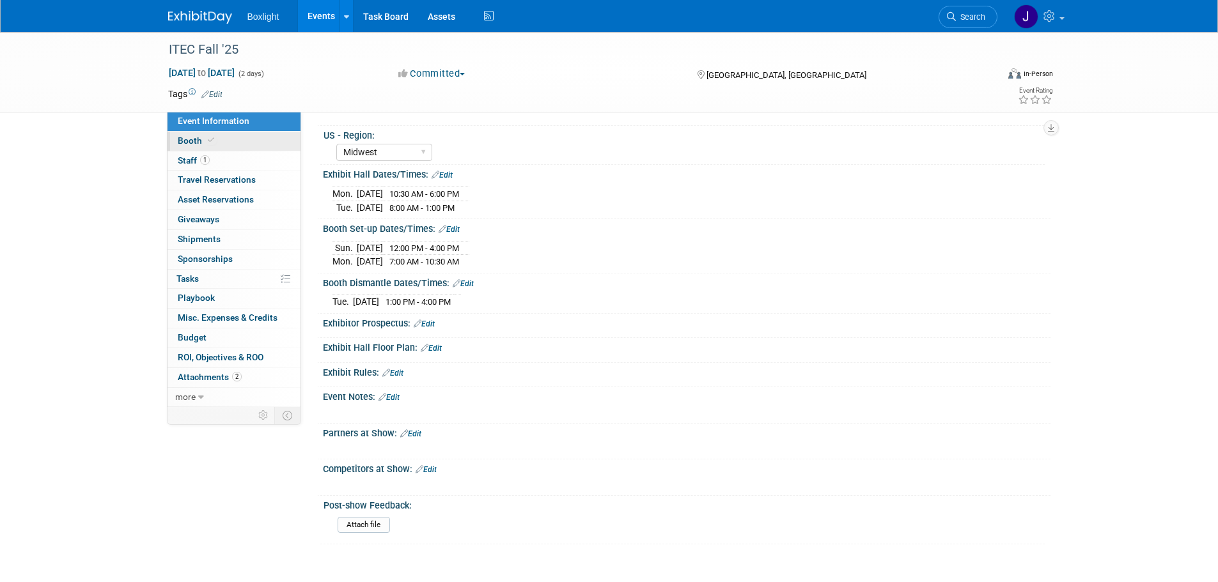
click at [196, 144] on span "Booth" at bounding box center [197, 141] width 39 height 10
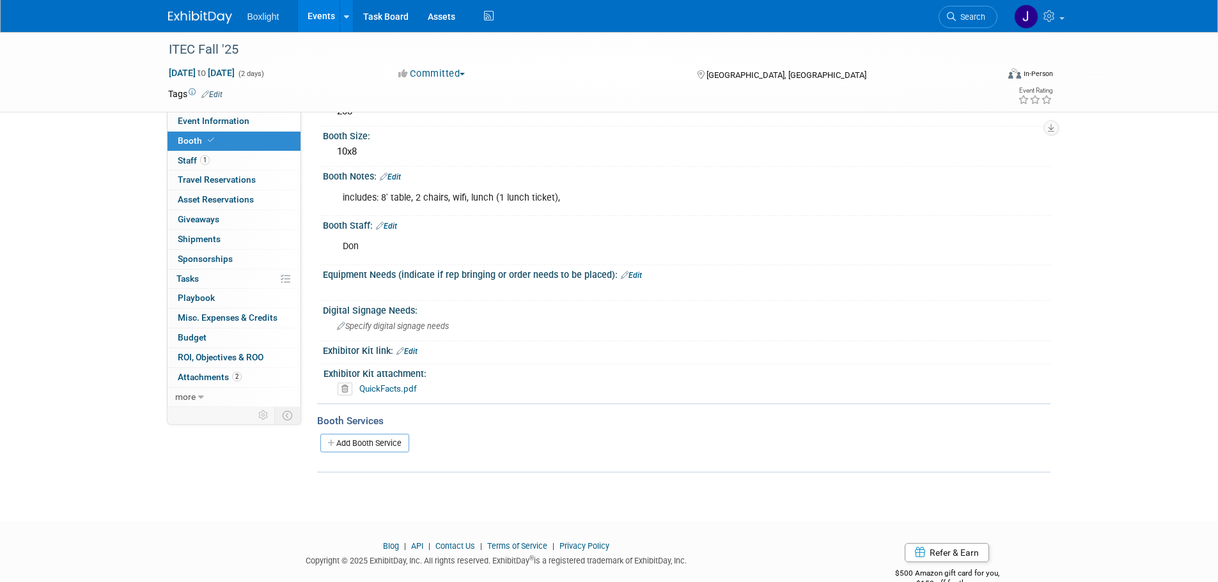
scroll to position [149, 0]
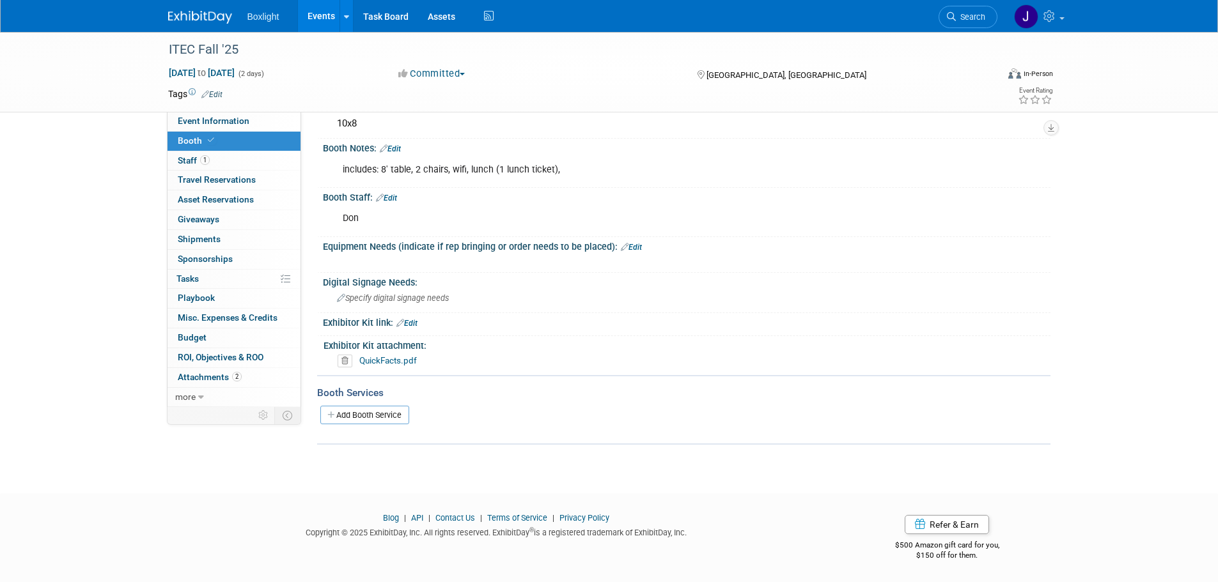
click at [371, 409] on link "Add Booth Service" at bounding box center [364, 415] width 89 height 19
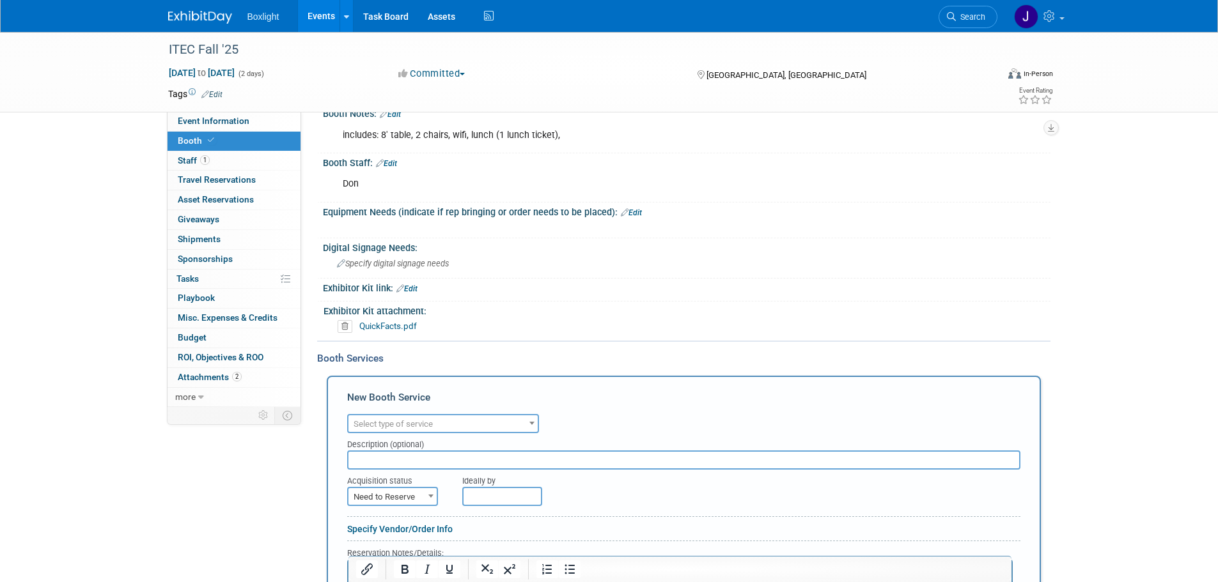
scroll to position [213, 0]
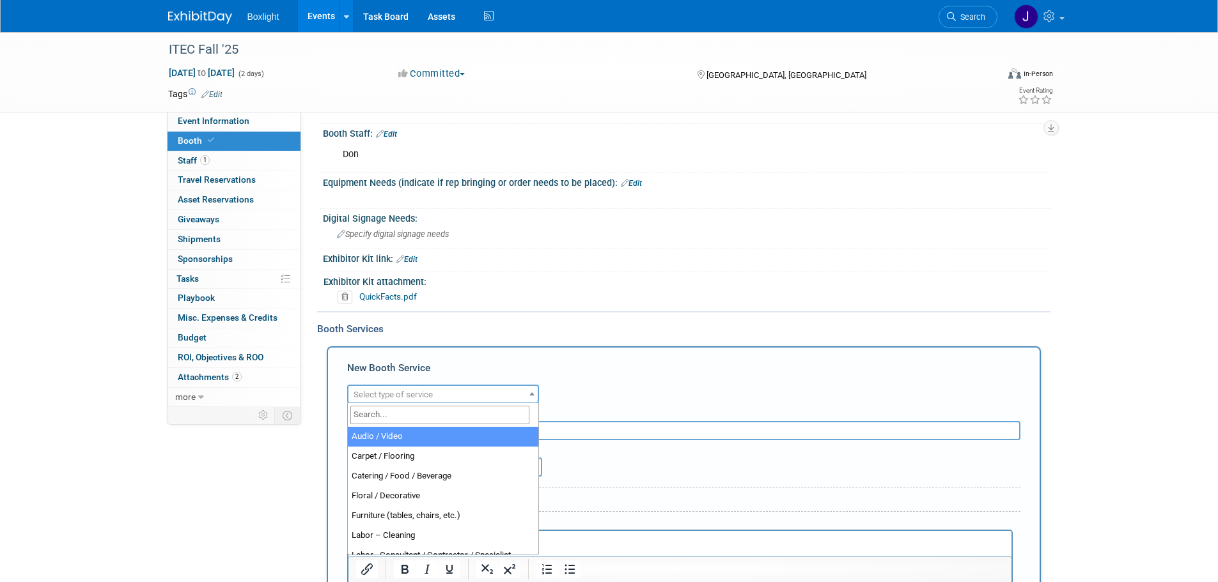
click at [383, 398] on span "Select type of service" at bounding box center [393, 395] width 79 height 10
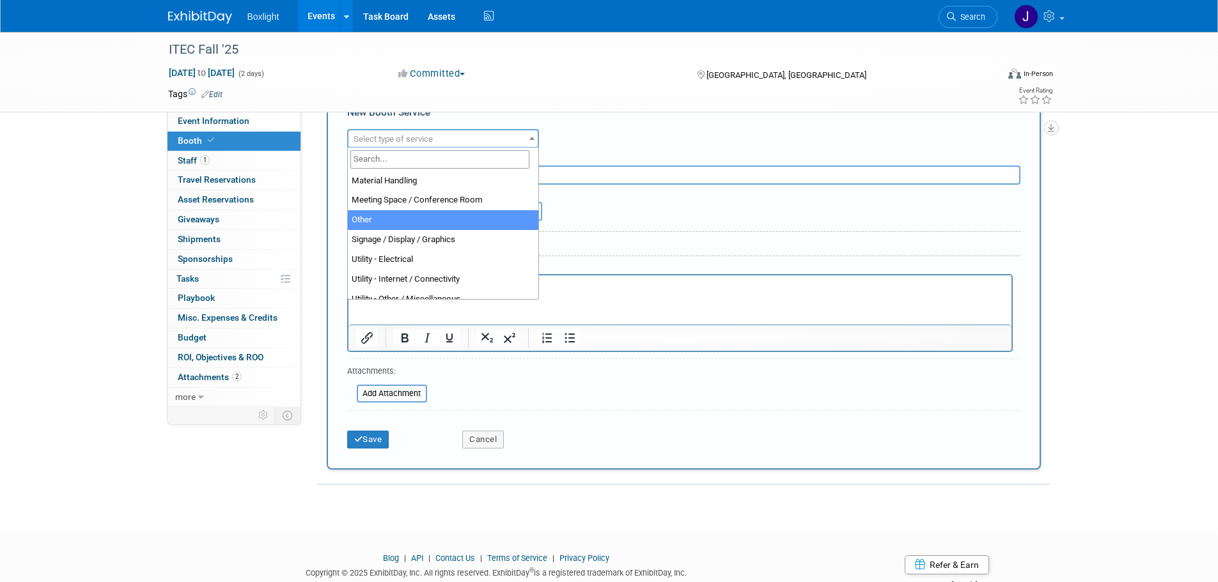
scroll to position [327, 0]
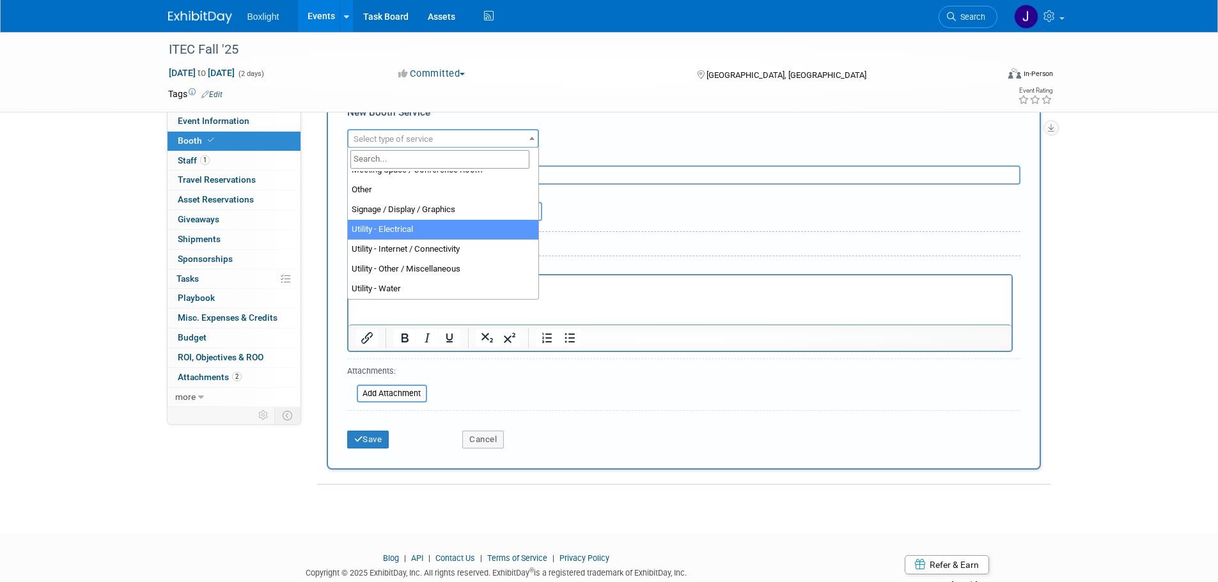
select select "8"
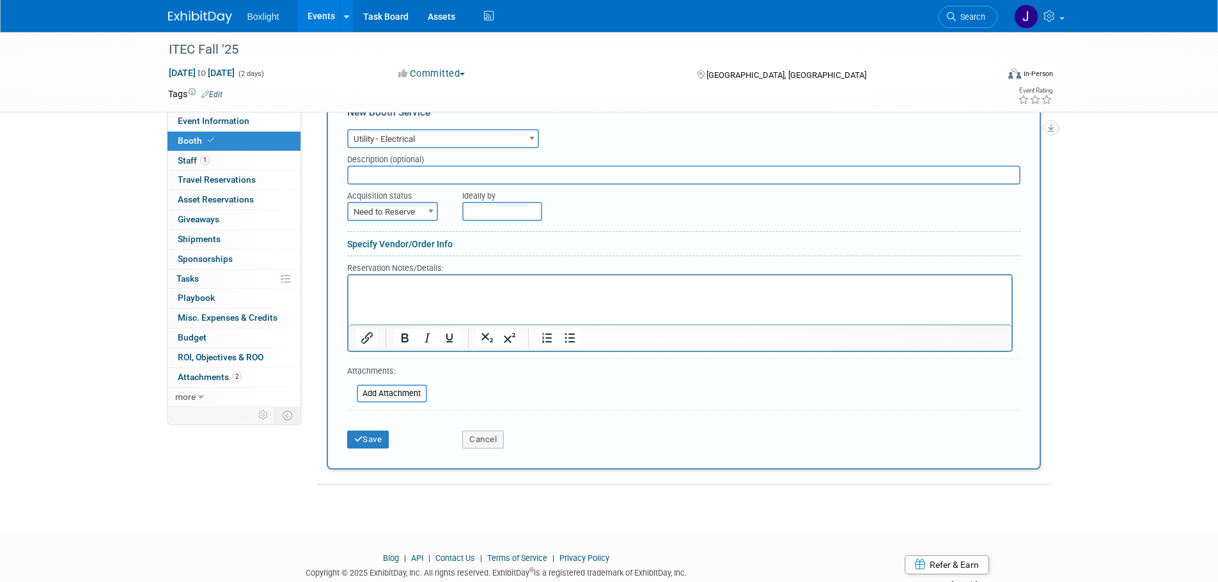
click at [430, 210] on b at bounding box center [430, 211] width 5 height 3
select select "2"
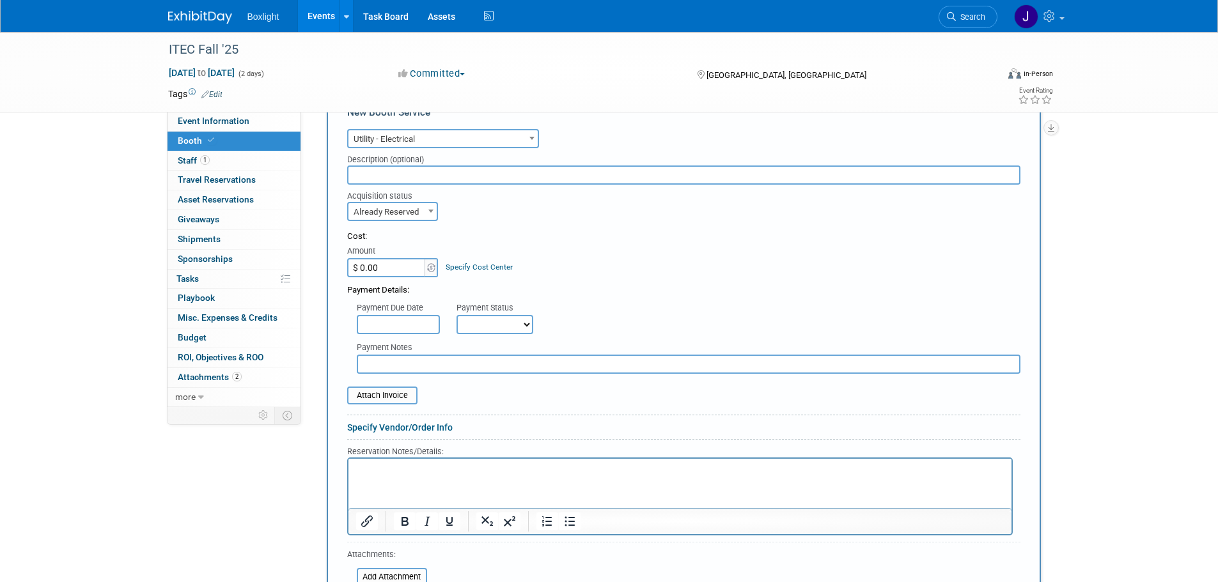
click at [384, 272] on input "$ 0.00" at bounding box center [387, 267] width 80 height 19
type input "$ 125.00"
click at [474, 320] on select "Not Paid Yet Partially Paid Paid in Full" at bounding box center [494, 324] width 77 height 19
select select "1"
click at [456, 315] on select "Not Paid Yet Partially Paid Paid in Full" at bounding box center [494, 324] width 77 height 19
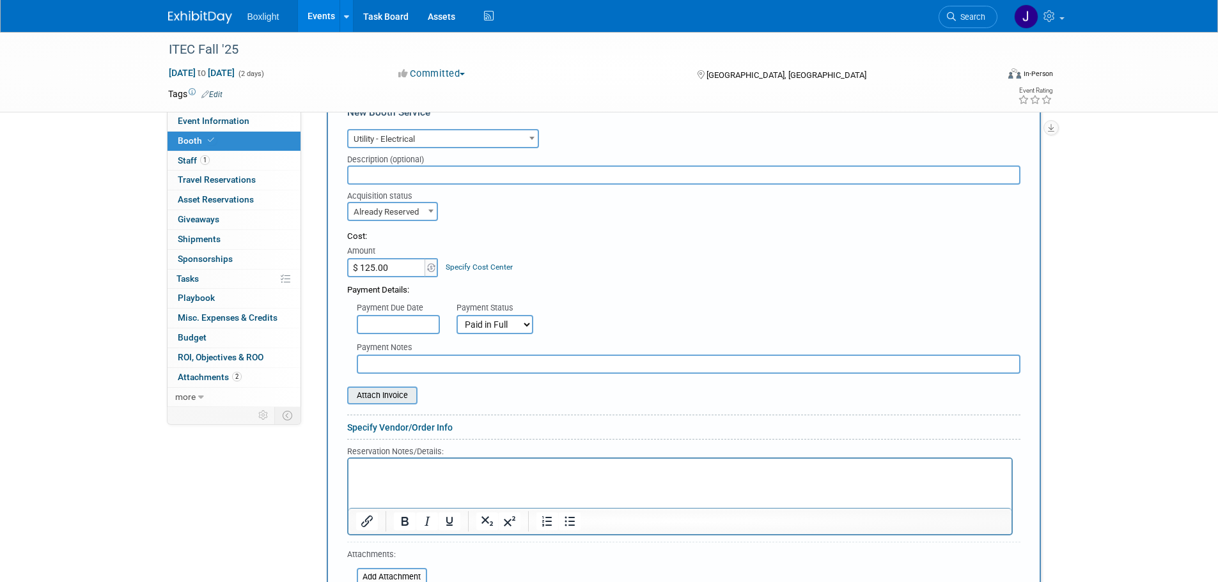
click at [375, 399] on input "file" at bounding box center [340, 395] width 152 height 15
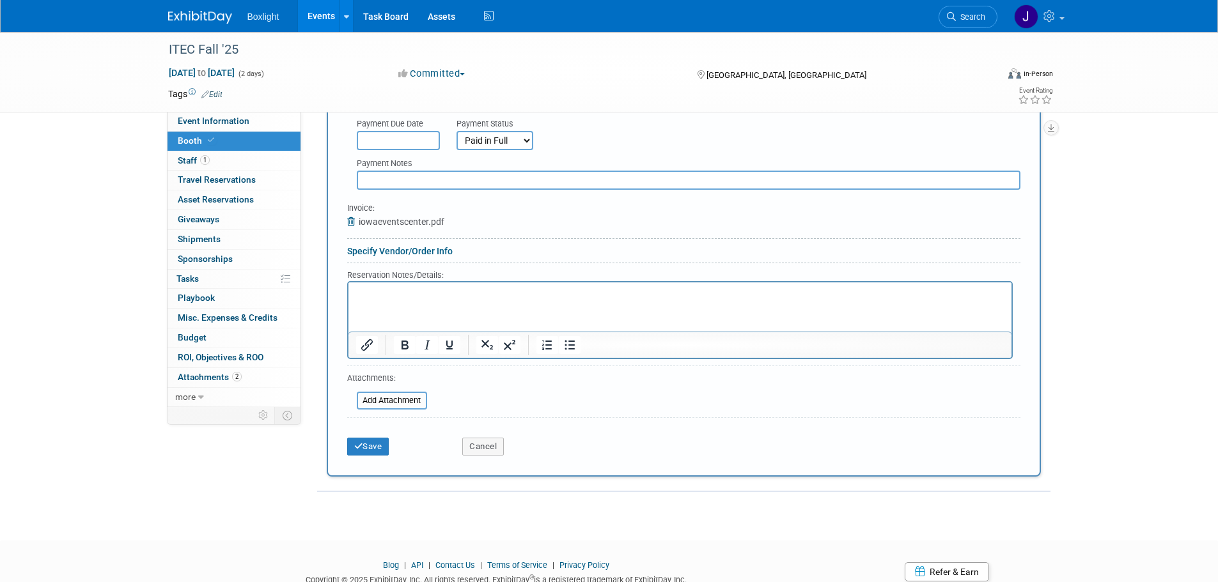
scroll to position [660, 0]
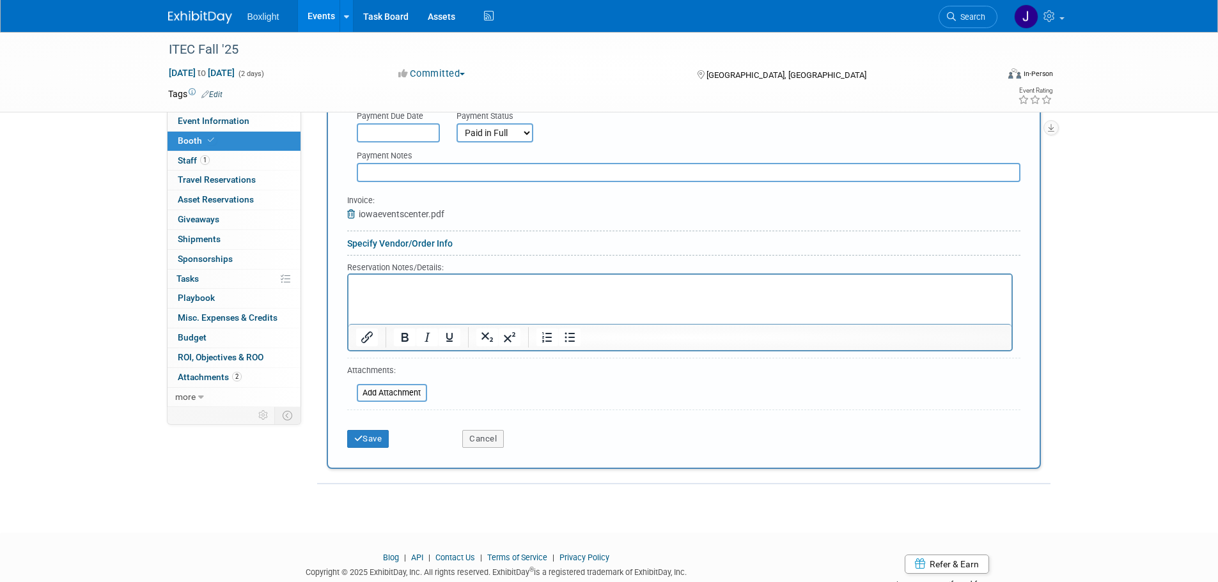
click at [357, 449] on div "Save Cancel" at bounding box center [683, 435] width 673 height 39
click at [355, 442] on icon "submit" at bounding box center [358, 439] width 9 height 8
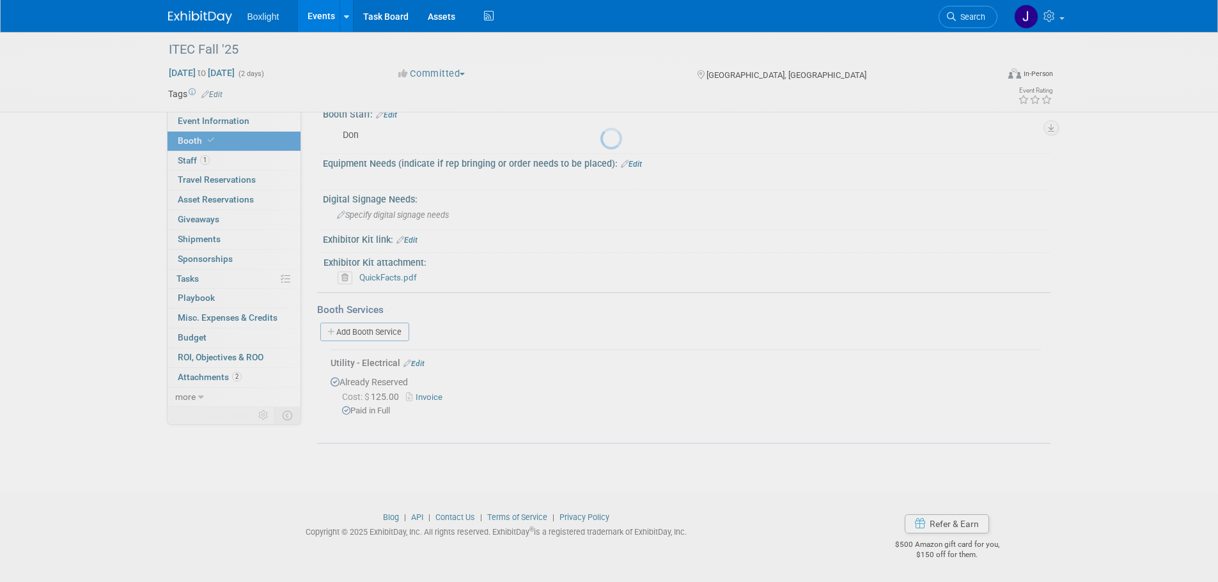
scroll to position [231, 0]
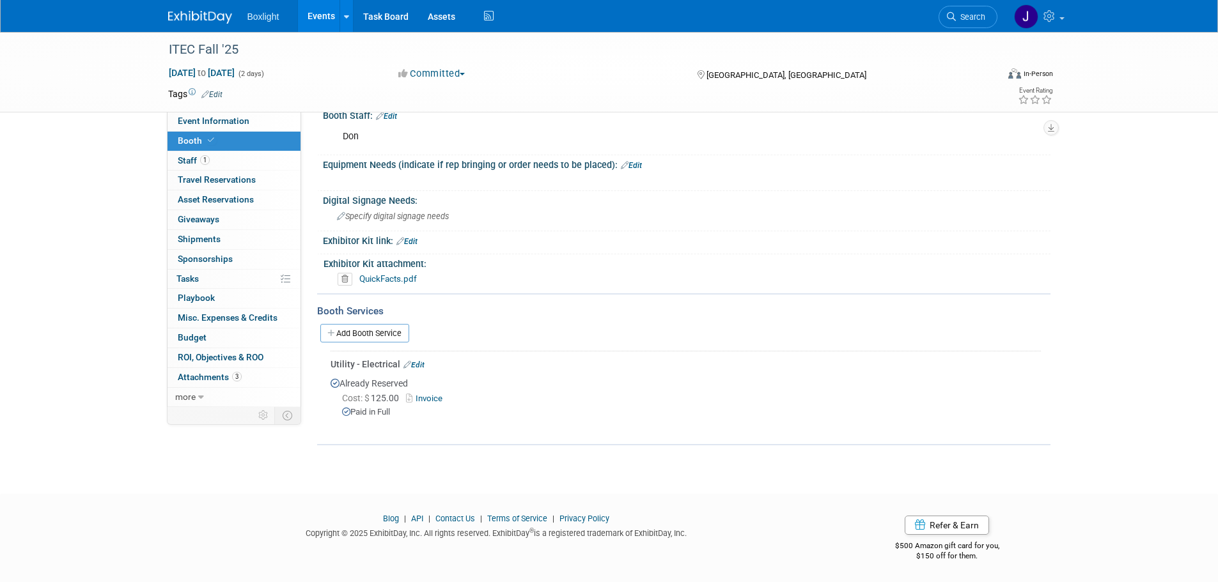
click at [317, 22] on link "Events" at bounding box center [321, 16] width 47 height 32
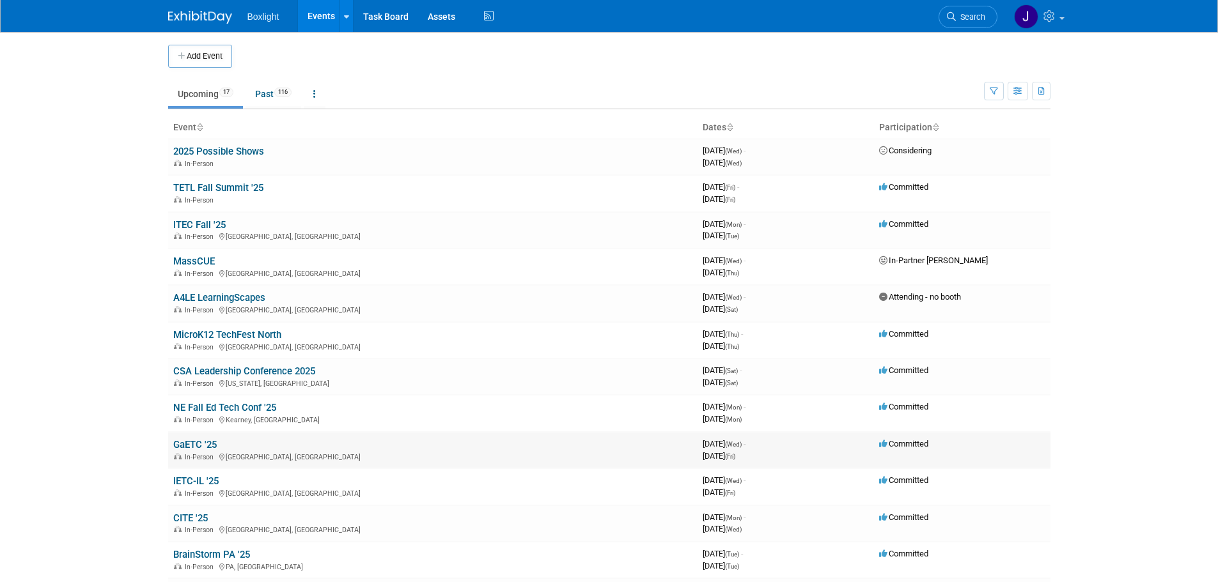
click at [197, 442] on link "GaETC '25" at bounding box center [194, 445] width 43 height 12
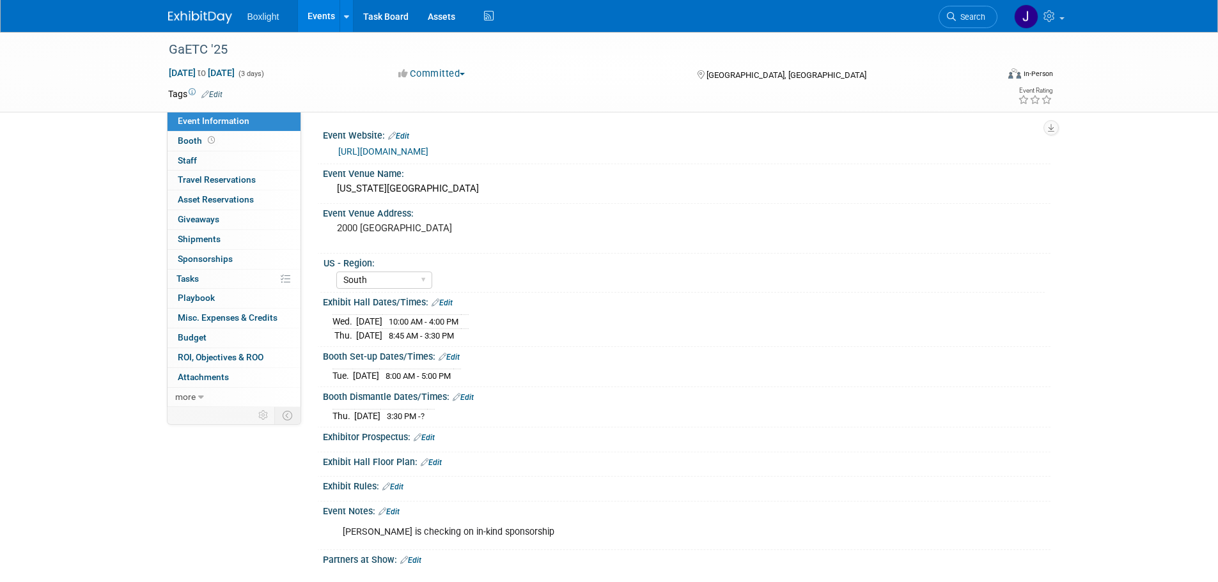
select select "South"
click at [453, 218] on div "Event Venue Address:" at bounding box center [687, 212] width 728 height 16
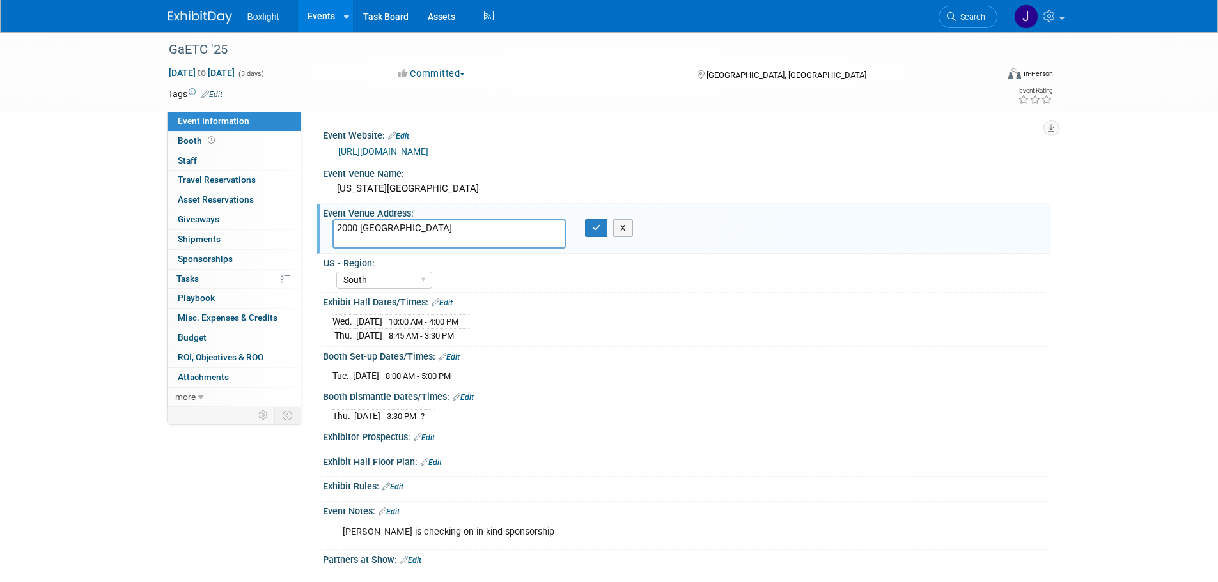
click at [499, 221] on textarea "2000 Convention Center Concourse College Park, GA 30337" at bounding box center [448, 233] width 233 height 29
type textarea "2000 Convention Center Concourse Halls A-C College Park, GA 30337"
click at [601, 232] on button "button" at bounding box center [596, 228] width 23 height 18
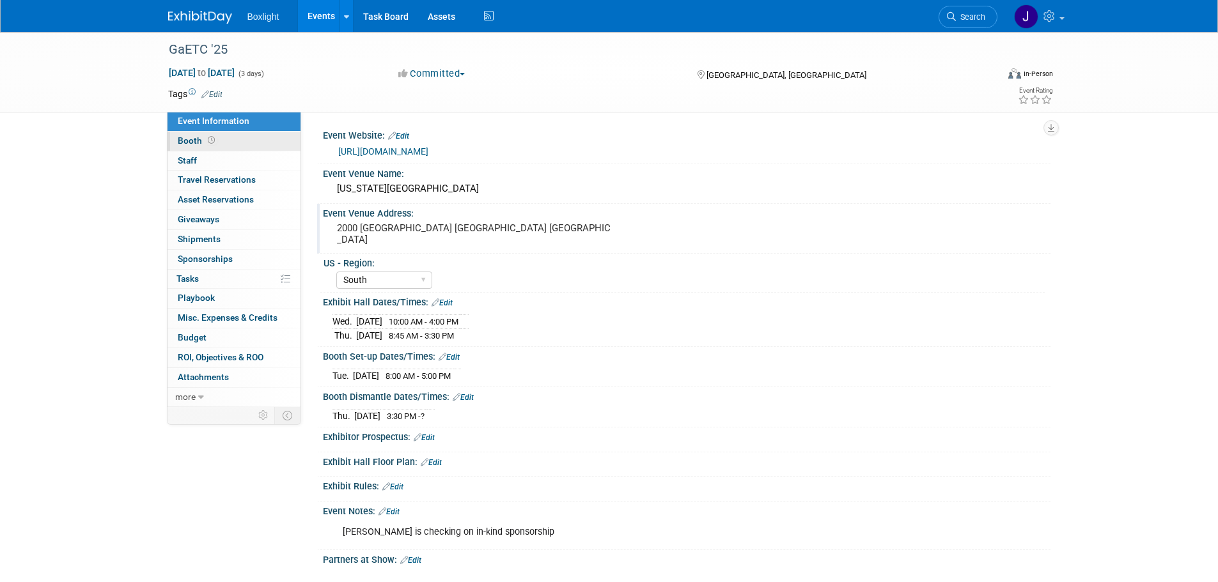
click at [192, 138] on span "Booth" at bounding box center [198, 141] width 40 height 10
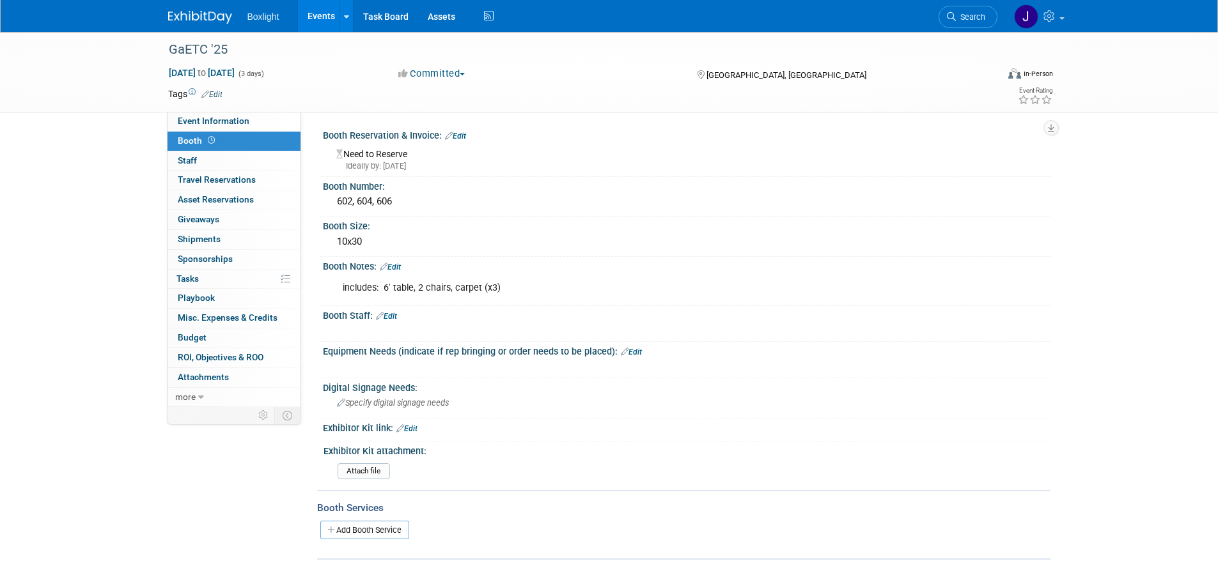
click at [465, 132] on link "Edit" at bounding box center [455, 136] width 21 height 9
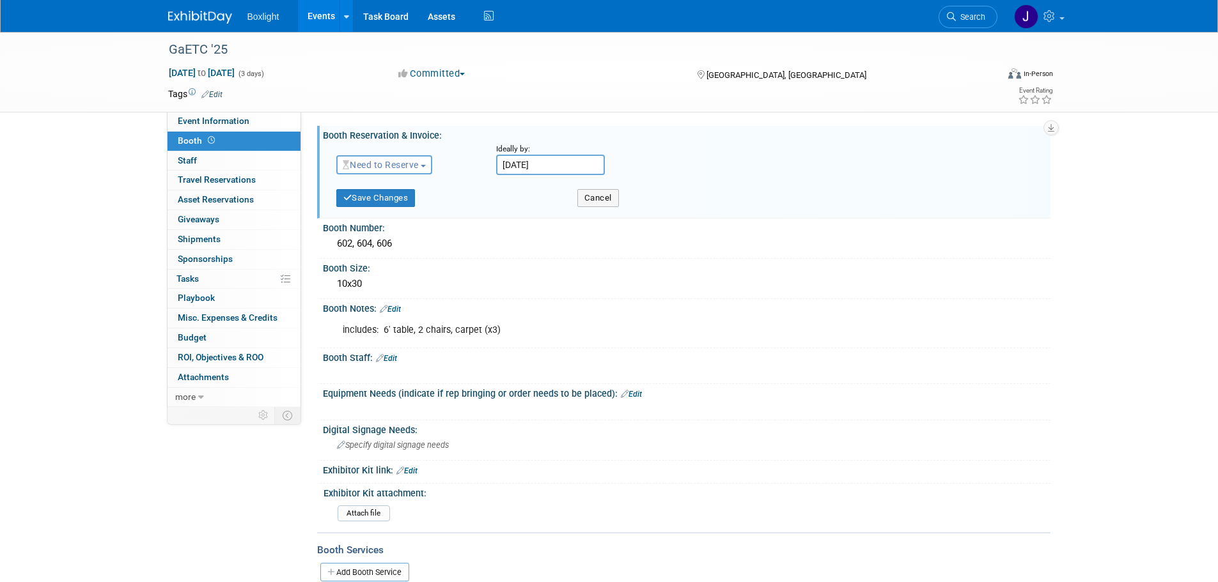
click at [412, 167] on span "Need to Reserve" at bounding box center [381, 165] width 76 height 10
click at [404, 199] on link "Reserved" at bounding box center [405, 205] width 137 height 18
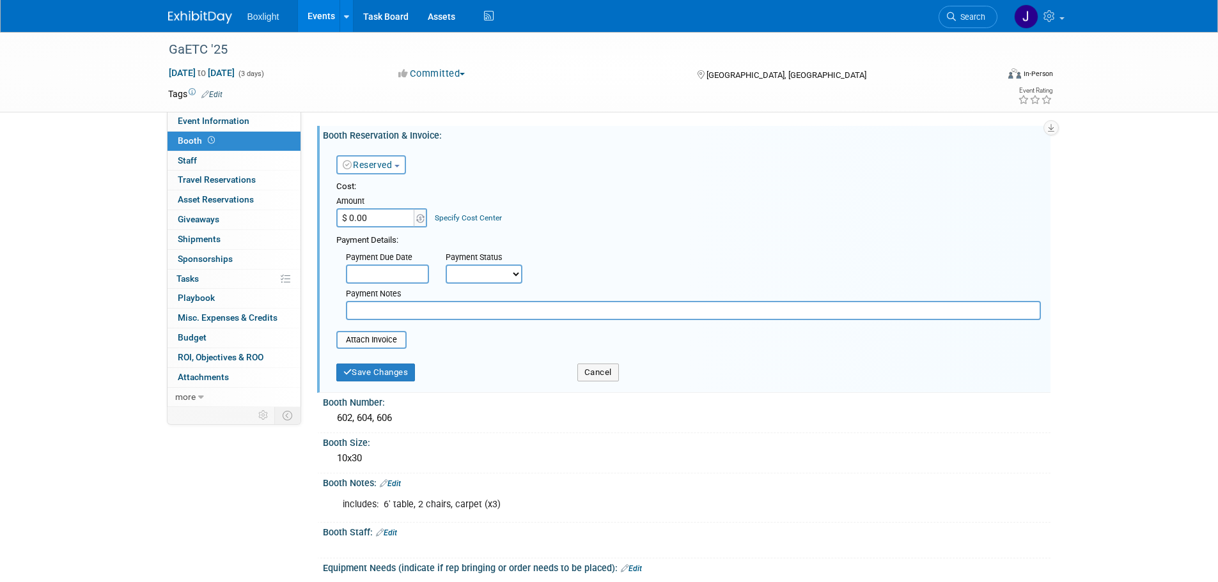
click at [398, 317] on input "text" at bounding box center [693, 310] width 695 height 19
type input "in kind sponsorship"
click at [388, 371] on button "Save Changes" at bounding box center [375, 373] width 79 height 18
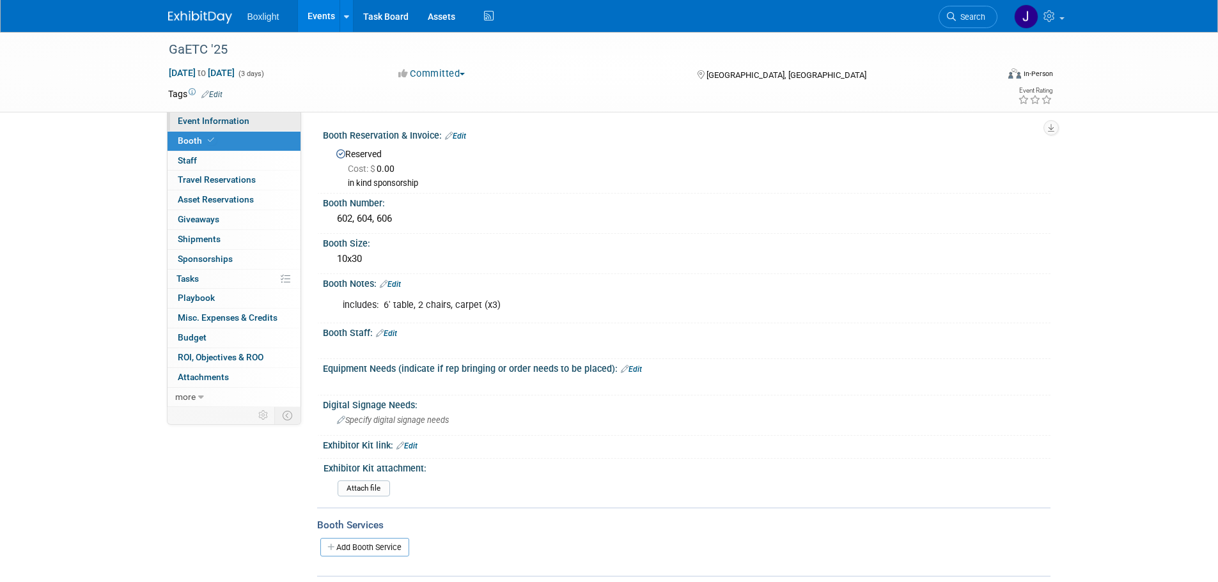
click at [198, 120] on span "Event Information" at bounding box center [214, 121] width 72 height 10
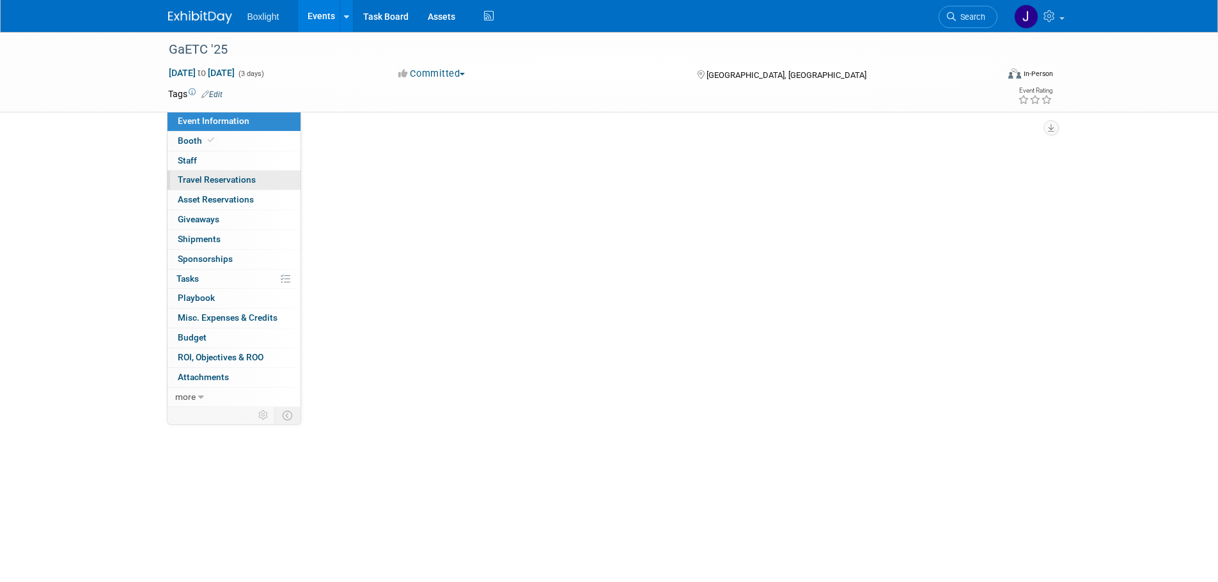
select select "South"
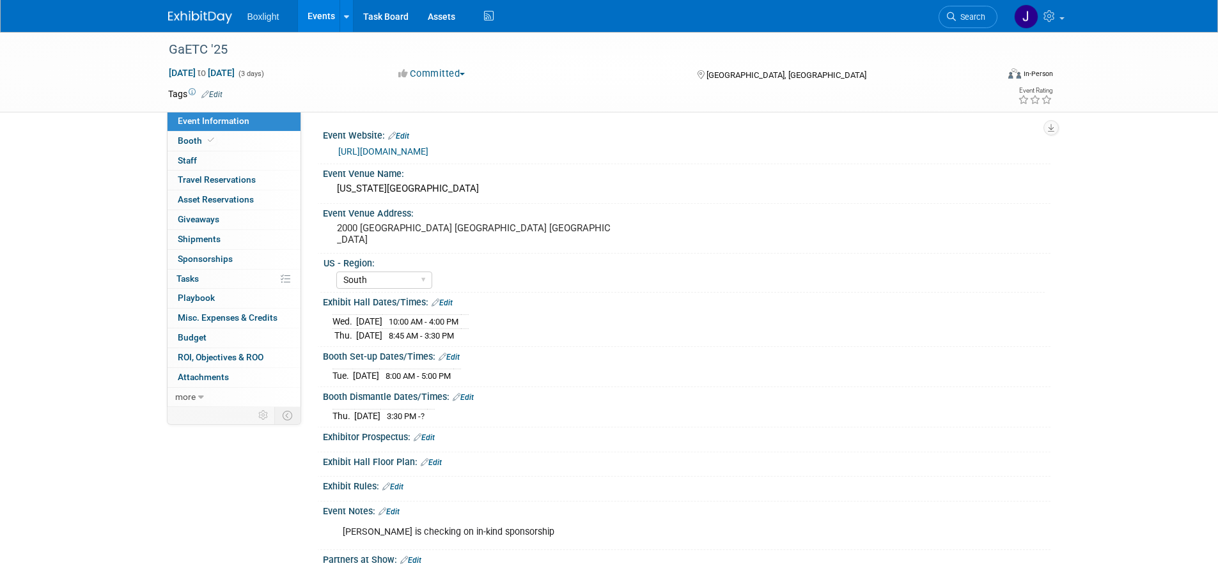
click at [469, 394] on link "Edit" at bounding box center [463, 397] width 21 height 9
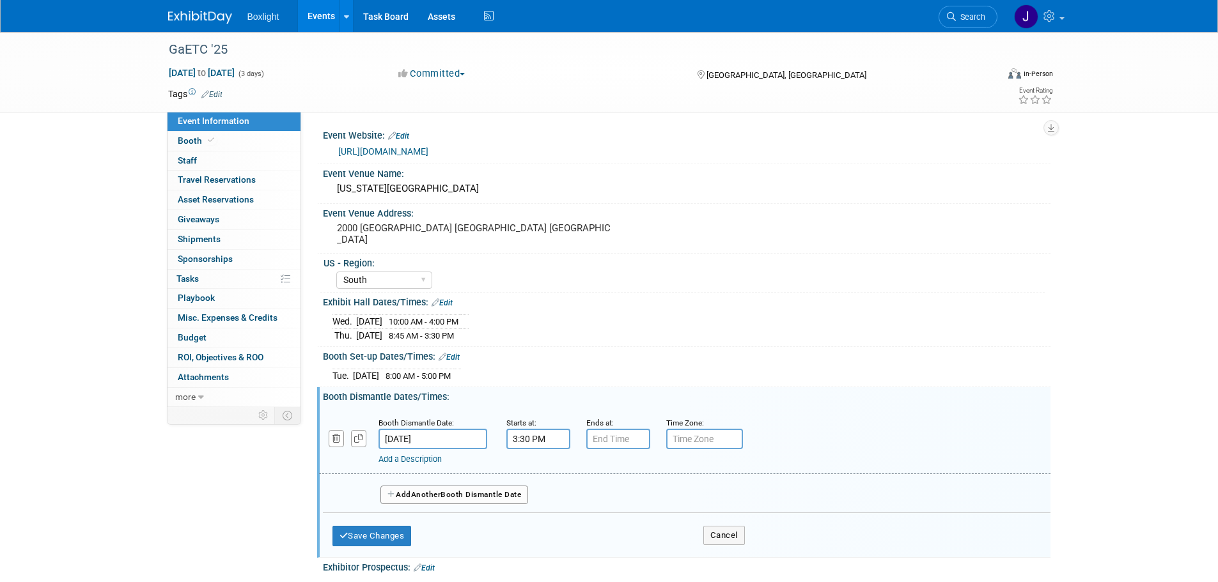
type input "7:00 PM"
click at [620, 433] on input "7:00 PM" at bounding box center [618, 439] width 64 height 20
drag, startPoint x: 703, startPoint y: 561, endPoint x: 690, endPoint y: 547, distance: 19.5
click at [703, 560] on span at bounding box center [710, 555] width 86 height 22
click at [380, 534] on button "Save Changes" at bounding box center [371, 536] width 79 height 20
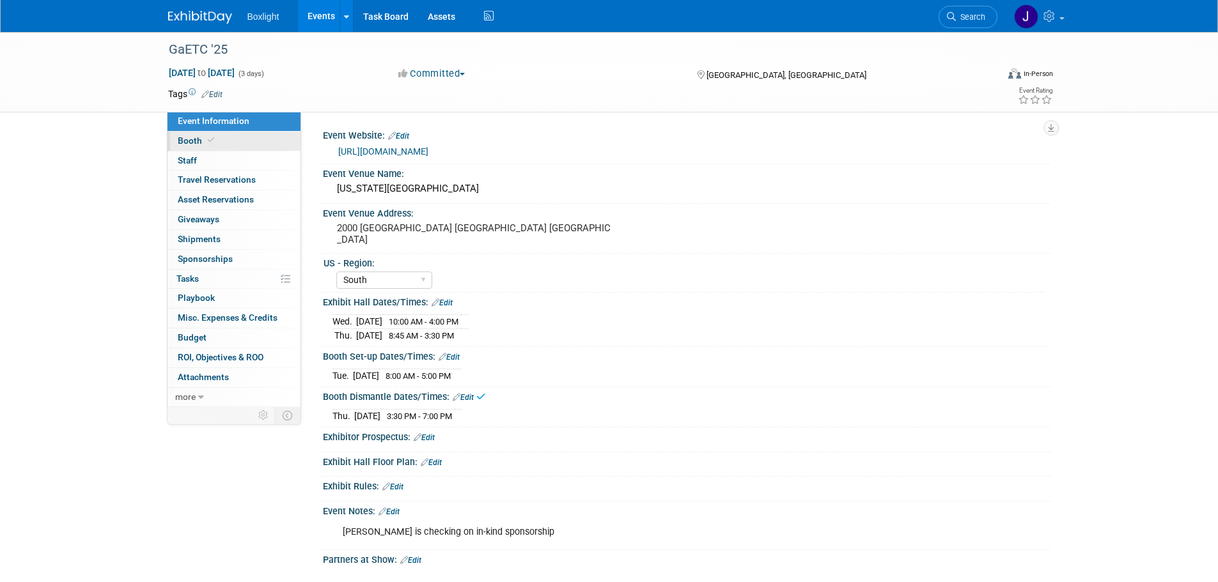
click at [192, 137] on span "Booth" at bounding box center [197, 141] width 39 height 10
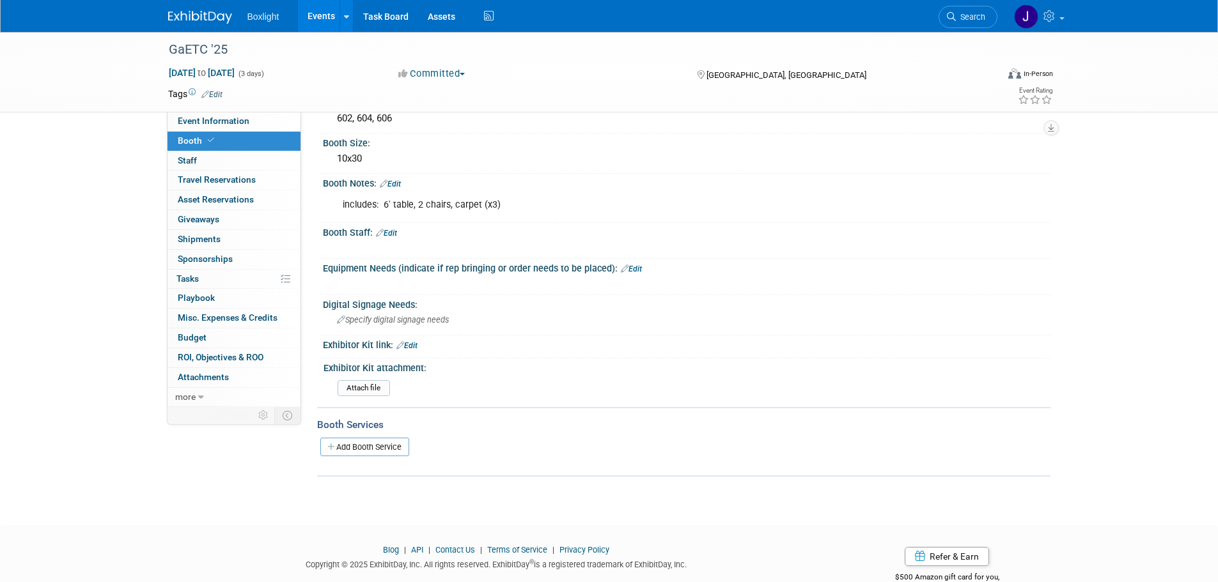
scroll to position [128, 0]
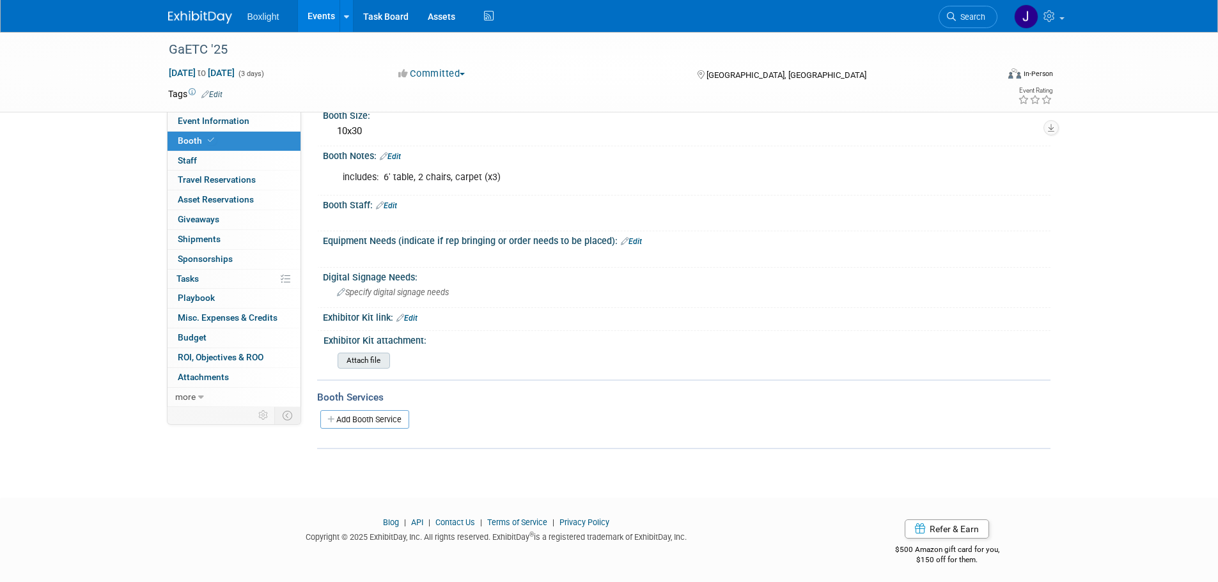
click at [356, 359] on input "file" at bounding box center [302, 361] width 174 height 15
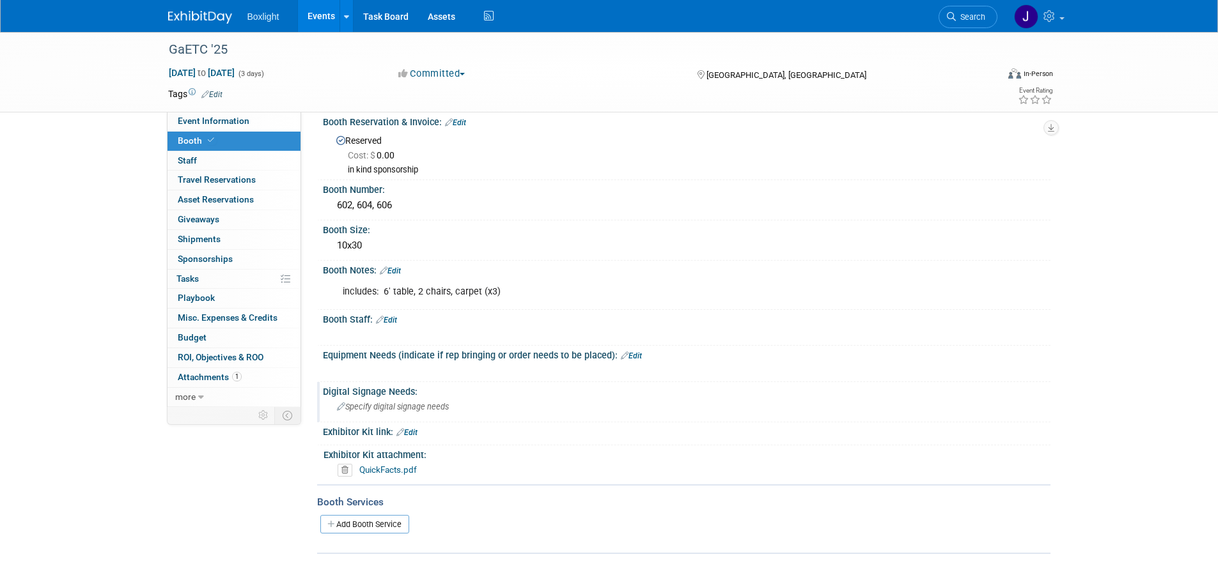
scroll to position [0, 0]
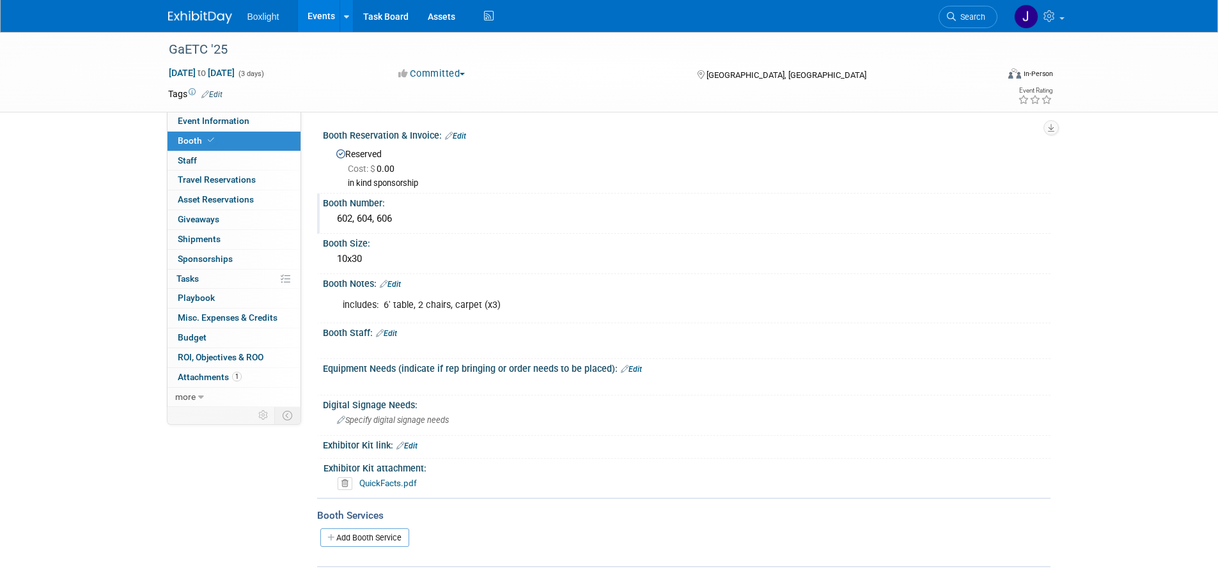
click at [394, 220] on div "602, 604, 606" at bounding box center [686, 219] width 708 height 20
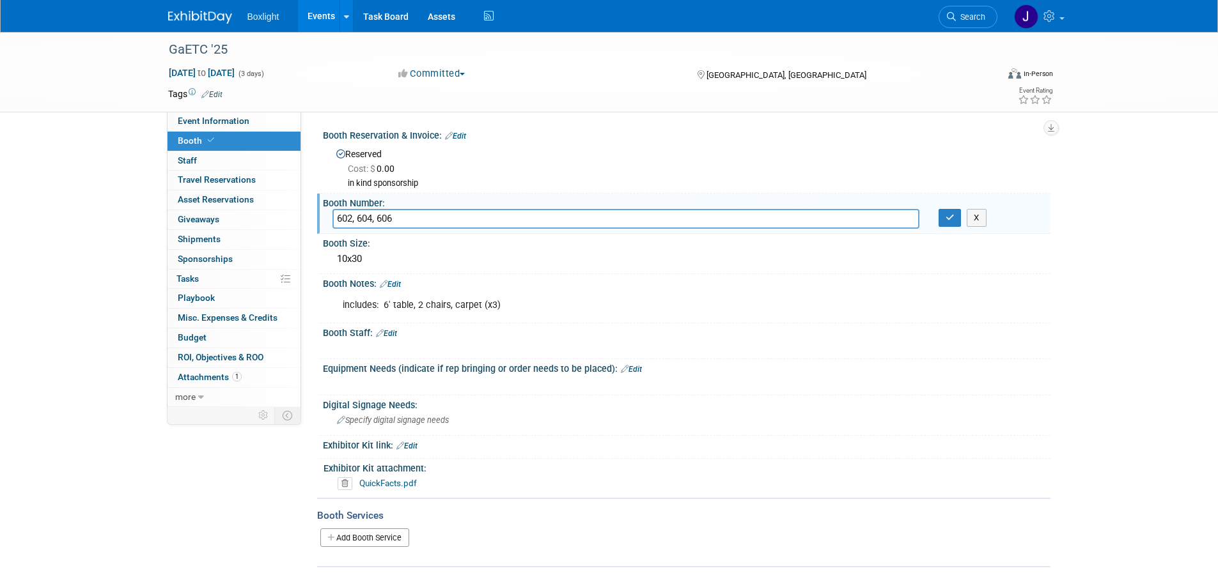
drag, startPoint x: 394, startPoint y: 220, endPoint x: 353, endPoint y: 224, distance: 41.8
click at [353, 224] on input "602, 604, 606" at bounding box center [625, 219] width 587 height 20
type input "602"
drag, startPoint x: 373, startPoint y: 252, endPoint x: 369, endPoint y: 224, distance: 28.4
click at [320, 262] on div "Booth Size: 10x30" at bounding box center [683, 254] width 733 height 40
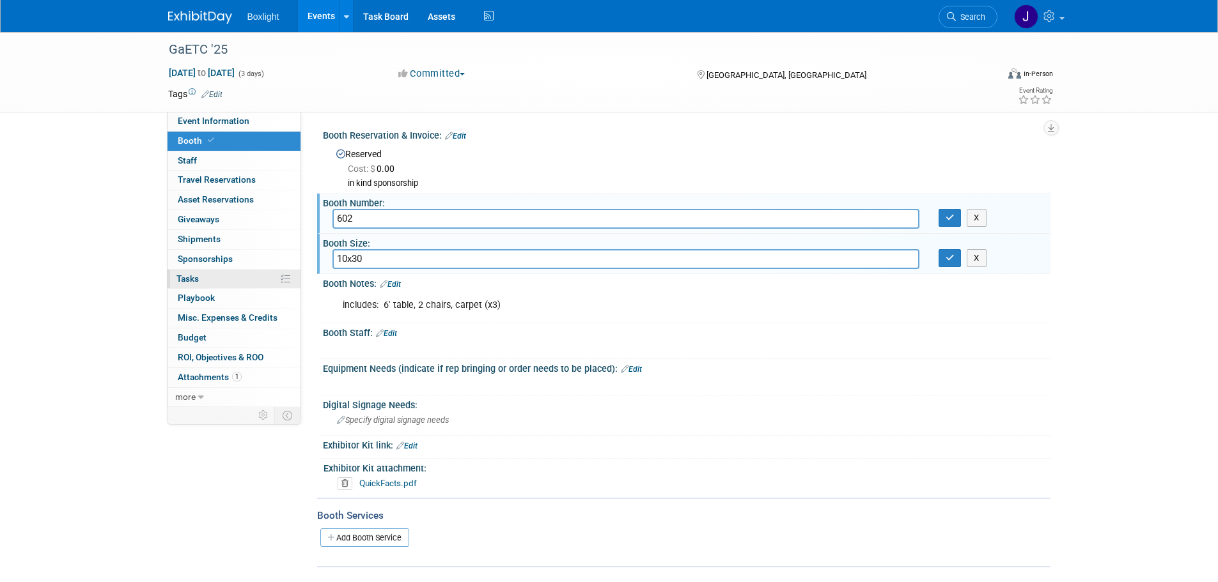
drag, startPoint x: 371, startPoint y: 260, endPoint x: 281, endPoint y: 274, distance: 91.2
click at [281, 274] on div "Event Information Event Info Booth Booth 0 Staff 0 Staff 0 Travel Reservations …" at bounding box center [609, 300] width 901 height 536
click at [341, 264] on input "30x10" at bounding box center [625, 259] width 587 height 20
click at [346, 258] on input "30x10" at bounding box center [625, 259] width 587 height 20
type input "30 x10"
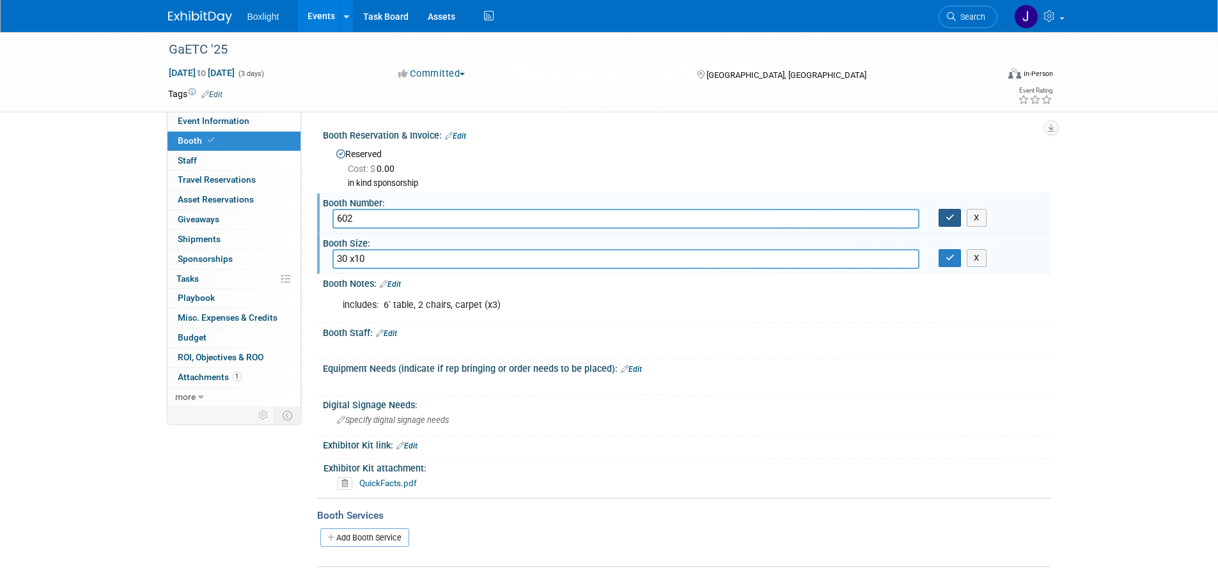
click at [950, 223] on button "button" at bounding box center [949, 218] width 23 height 18
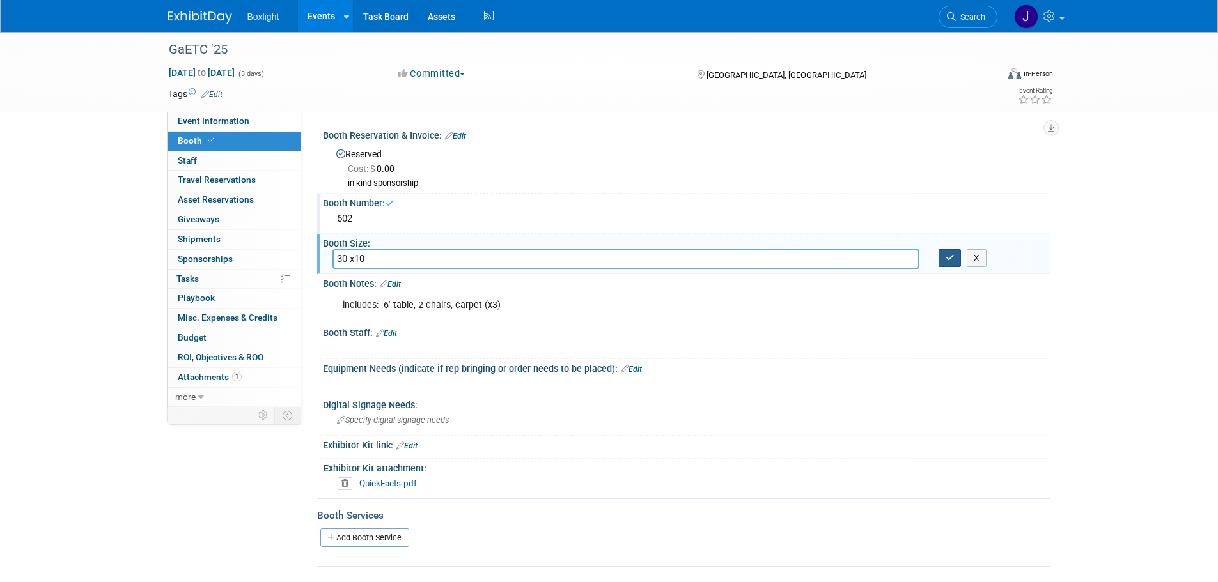
click at [954, 256] on icon "button" at bounding box center [950, 258] width 9 height 8
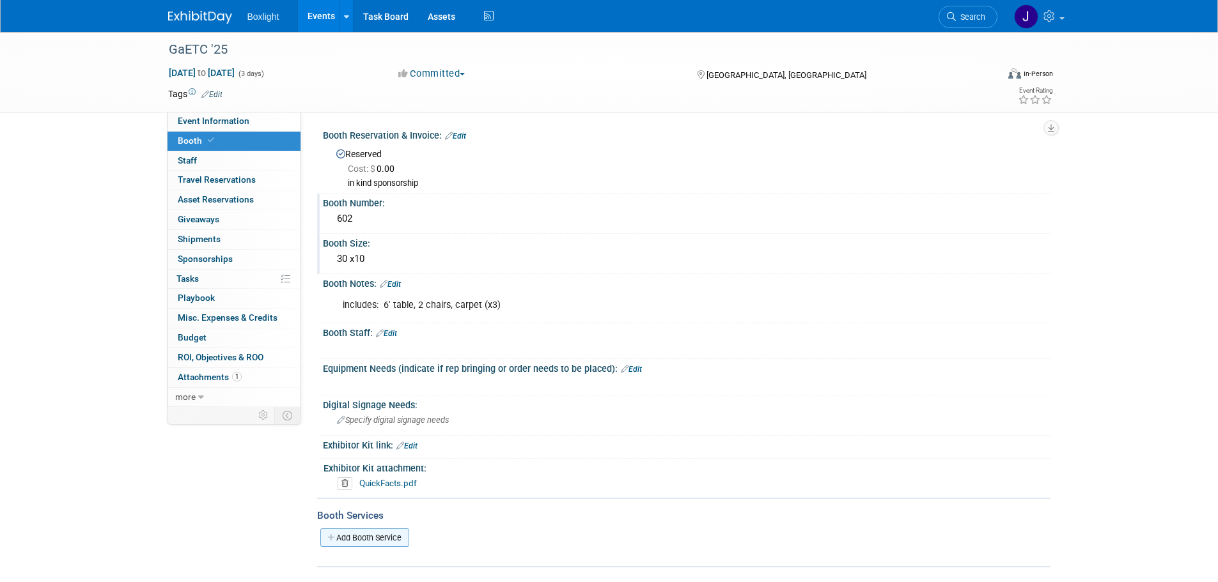
click at [351, 533] on link "Add Booth Service" at bounding box center [364, 538] width 89 height 19
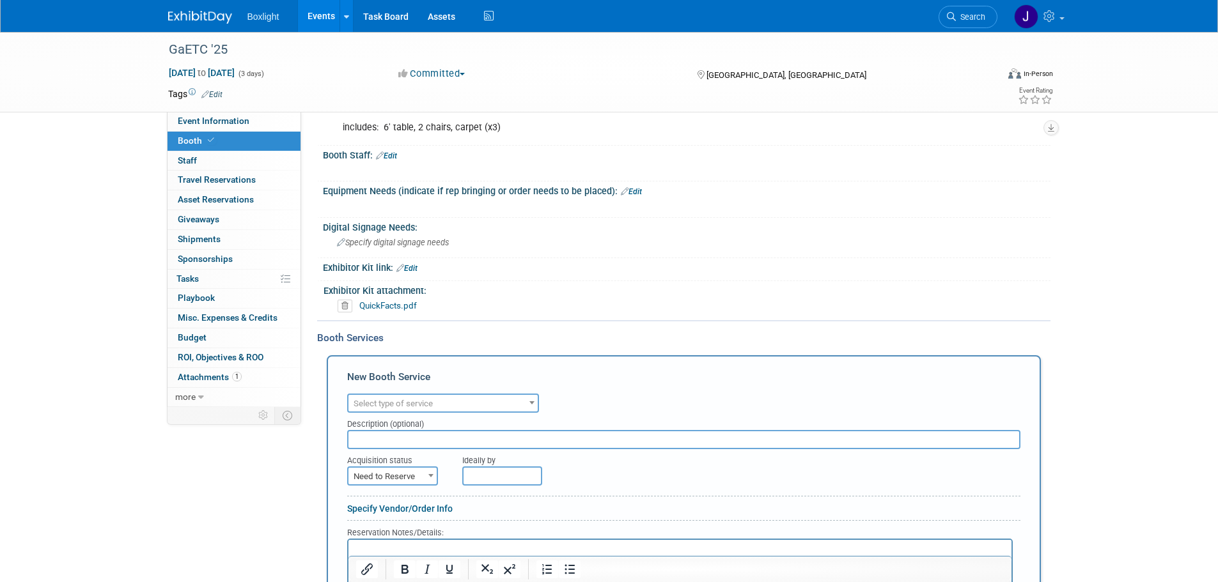
scroll to position [192, 0]
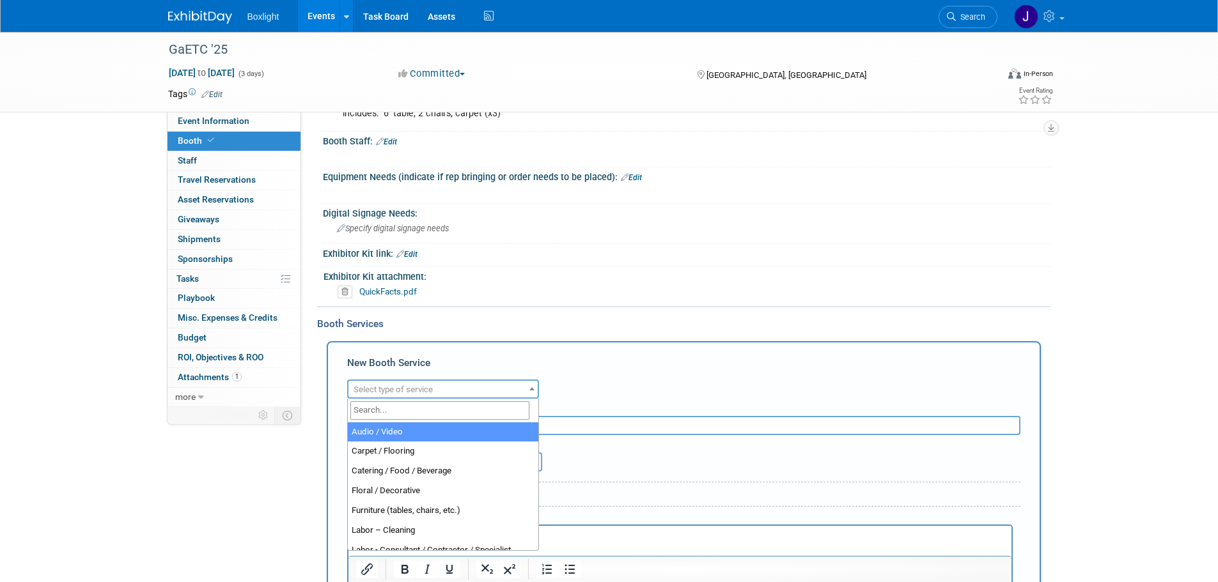
click at [430, 385] on span "Select type of service" at bounding box center [393, 390] width 79 height 10
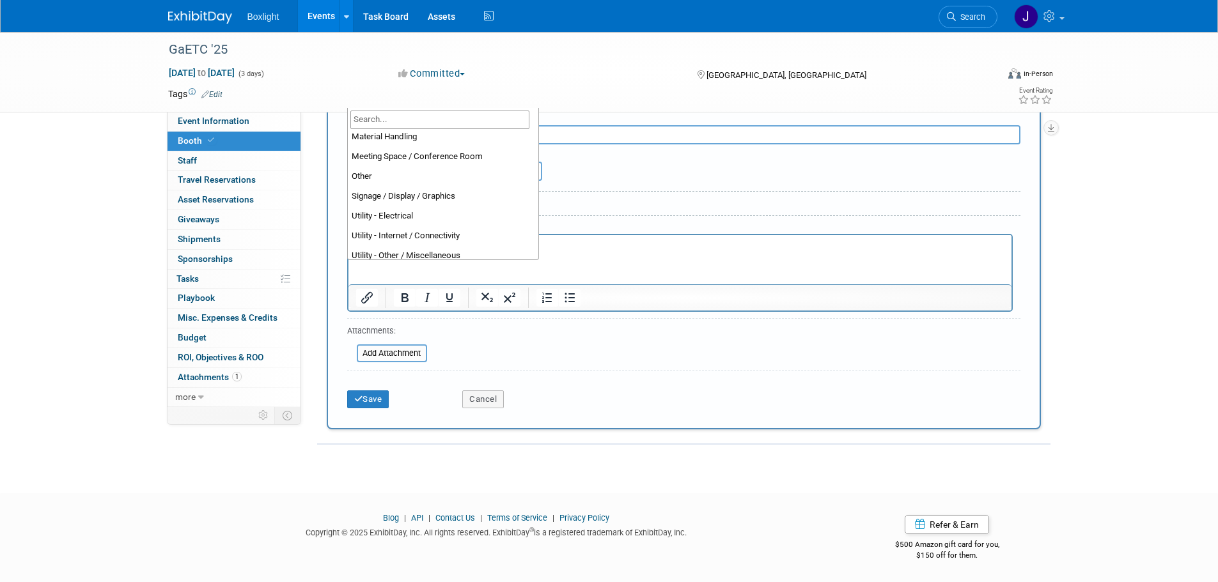
scroll to position [327, 0]
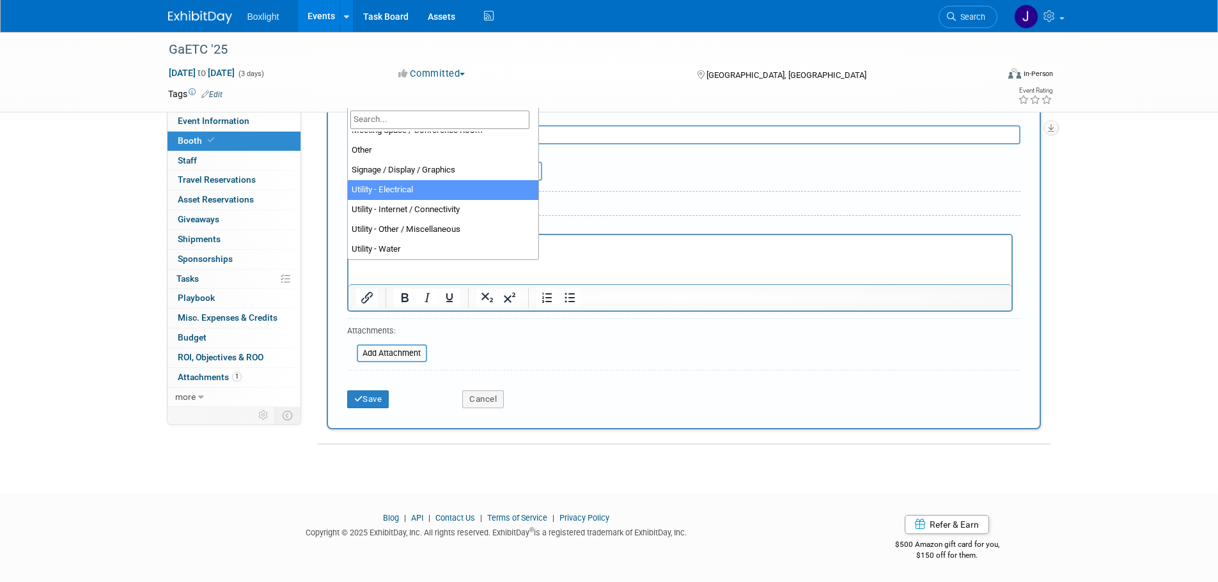
select select "8"
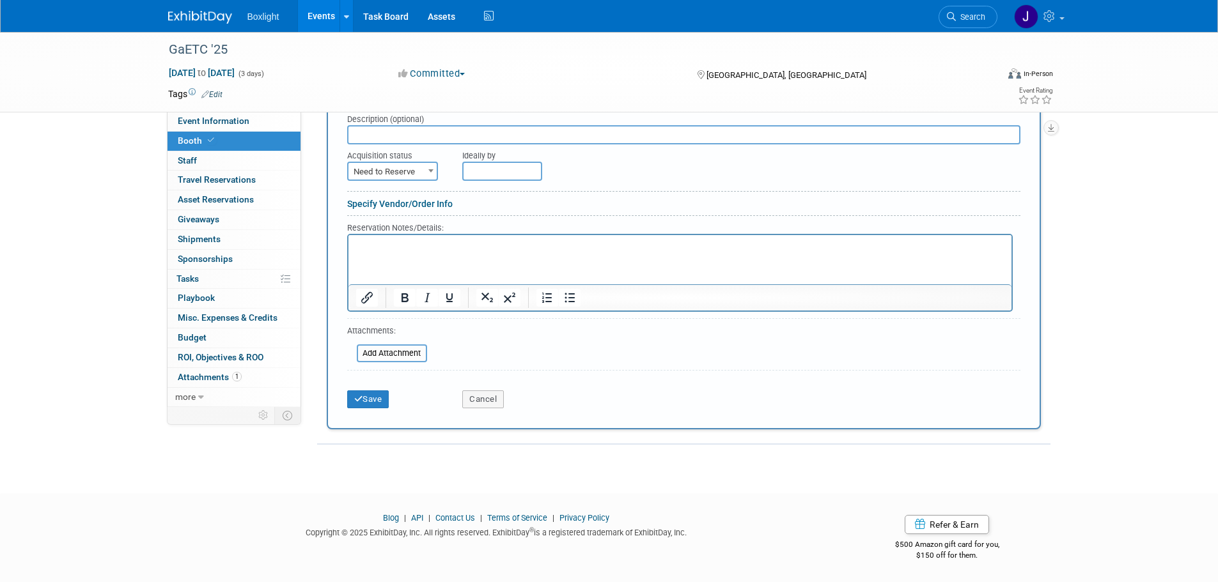
click at [488, 166] on input "text" at bounding box center [502, 171] width 80 height 19
click at [637, 198] on span at bounding box center [645, 196] width 23 height 22
select select "9"
click at [614, 288] on span "17" at bounding box center [616, 286] width 25 height 25
type input "Oct 17, 2025"
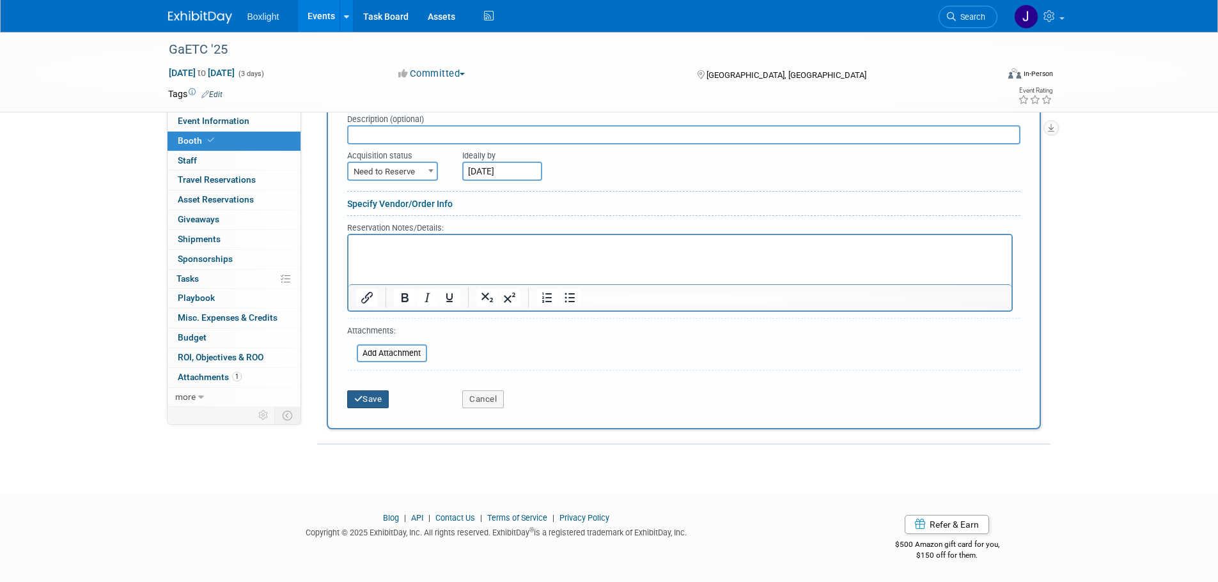
click at [385, 394] on button "Save" at bounding box center [368, 400] width 42 height 18
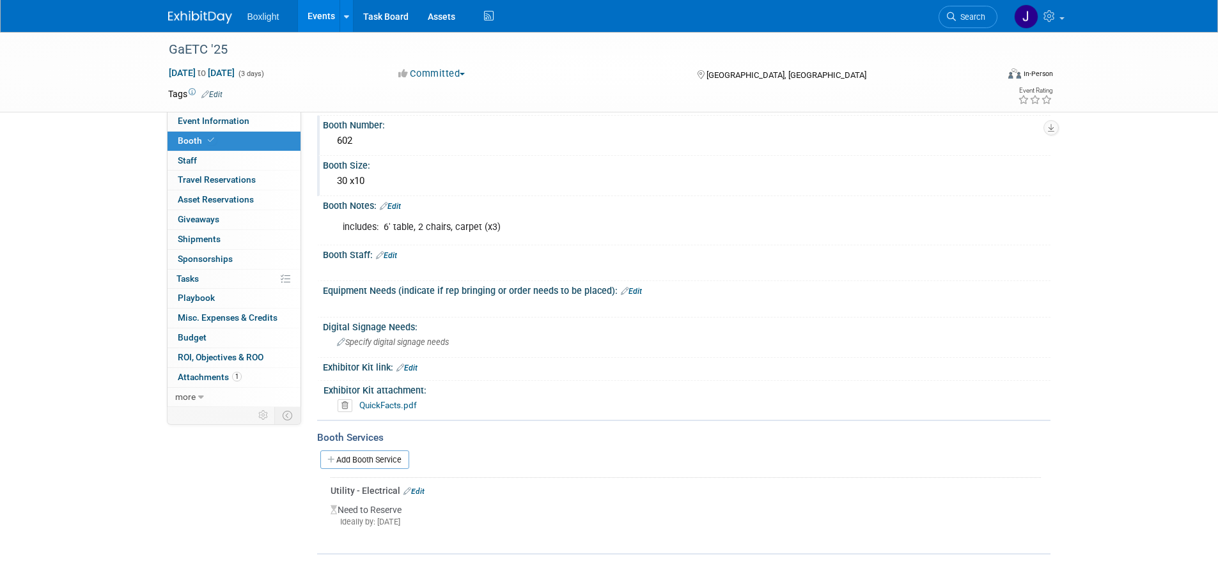
scroll to position [0, 0]
